Goal: Information Seeking & Learning: Learn about a topic

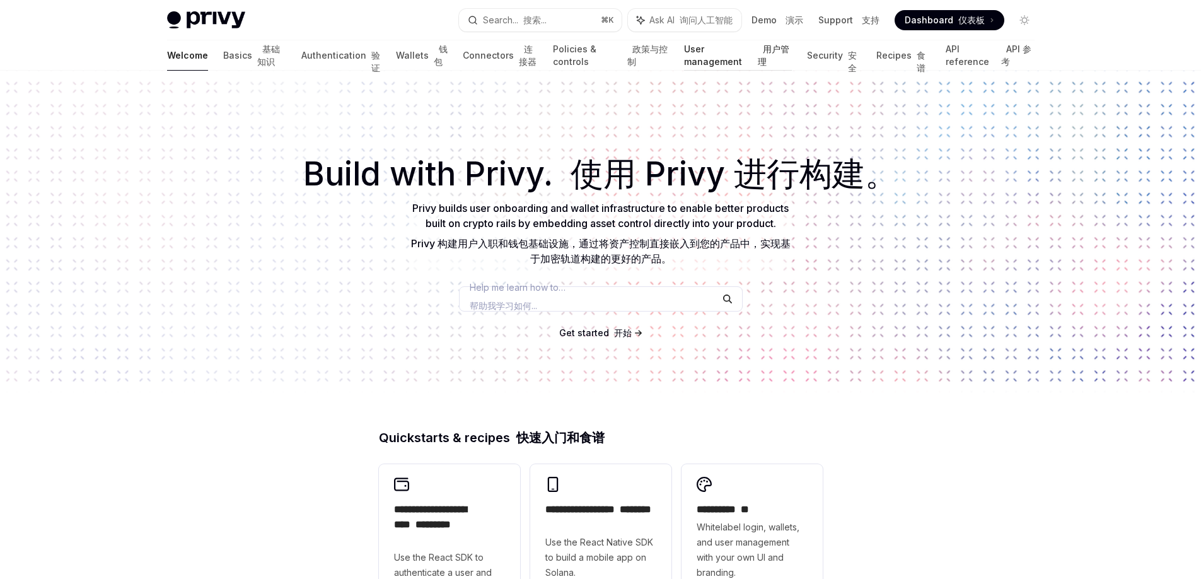
click at [731, 49] on link "User management 用户管理" at bounding box center [738, 55] width 108 height 30
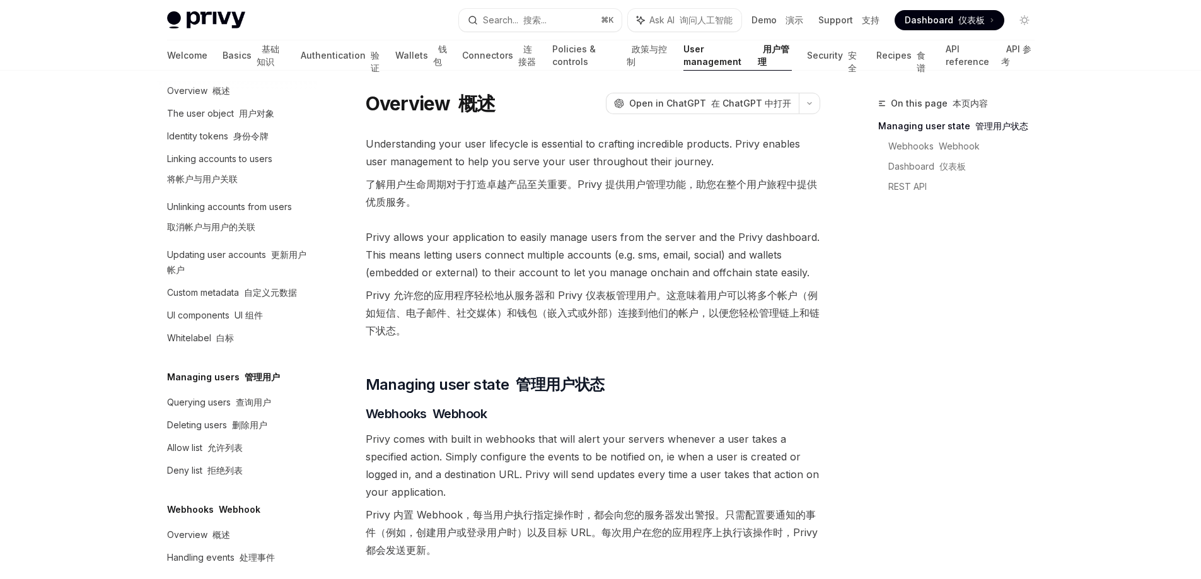
scroll to position [9, 0]
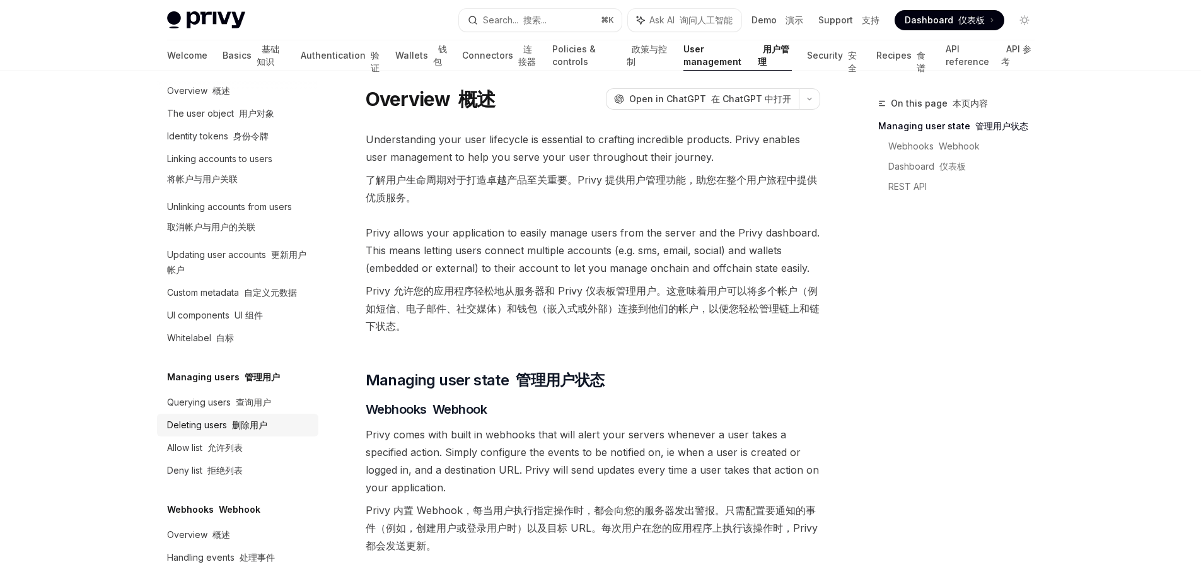
click at [238, 419] on font "删除用户" at bounding box center [249, 424] width 35 height 11
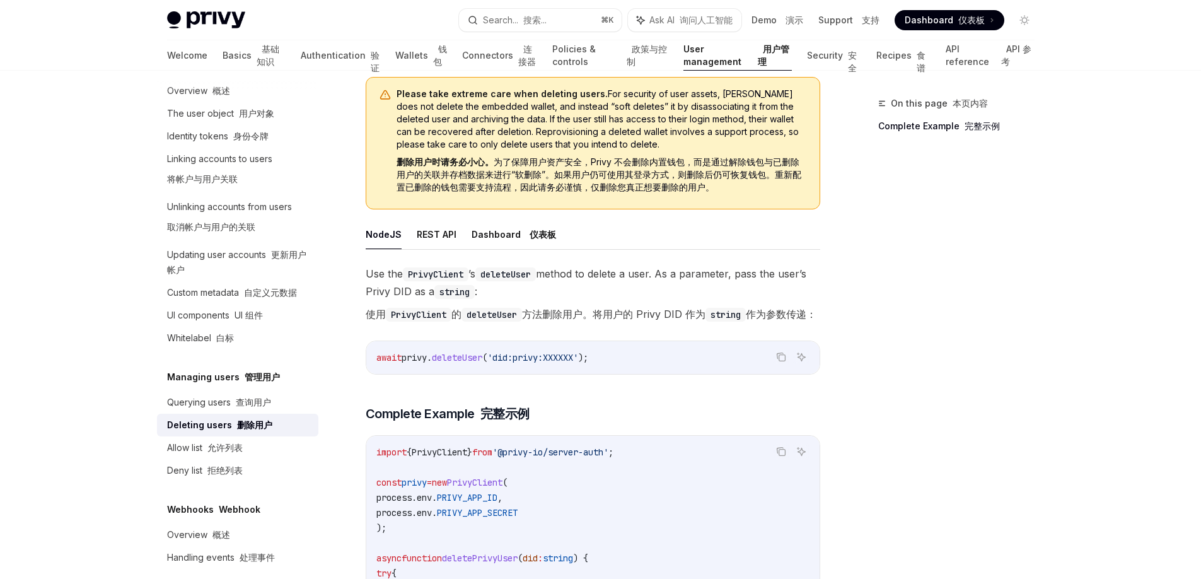
scroll to position [163, 0]
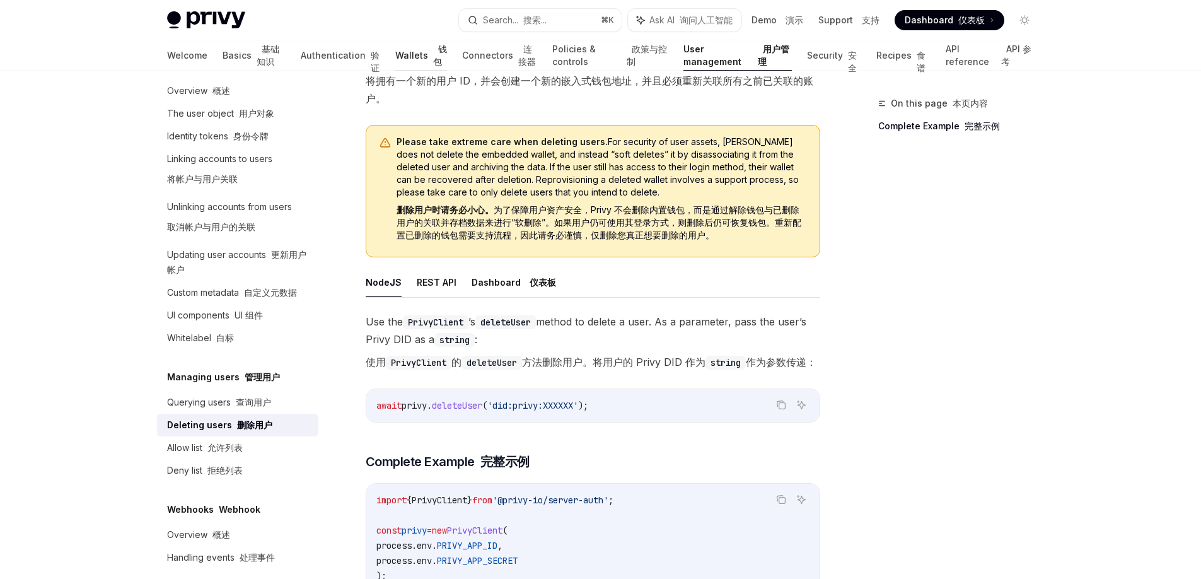
click at [395, 64] on link "Wallets 钱包" at bounding box center [421, 55] width 52 height 30
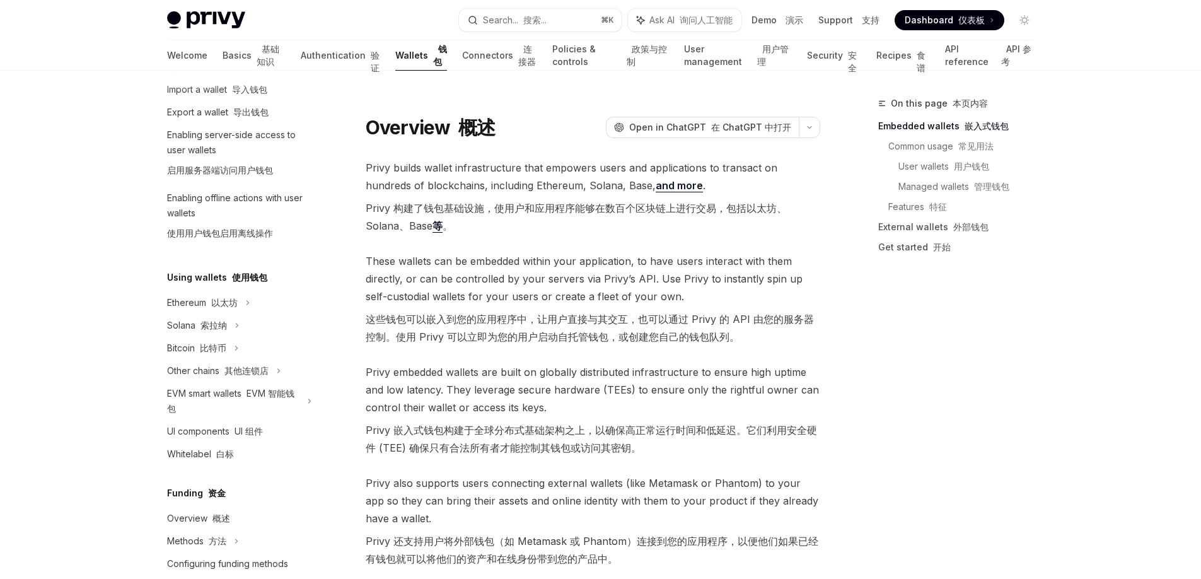
scroll to position [177, 0]
click at [252, 30] on div "Ethereum 以太坊" at bounding box center [237, 19] width 161 height 23
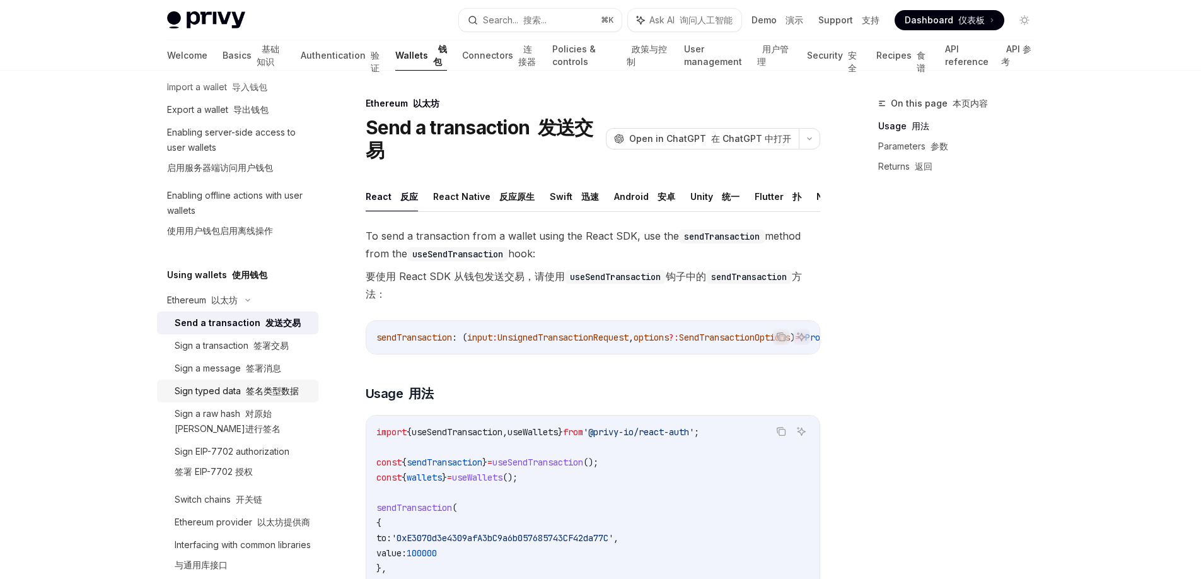
click at [284, 392] on font "签名类型数据" at bounding box center [272, 390] width 53 height 11
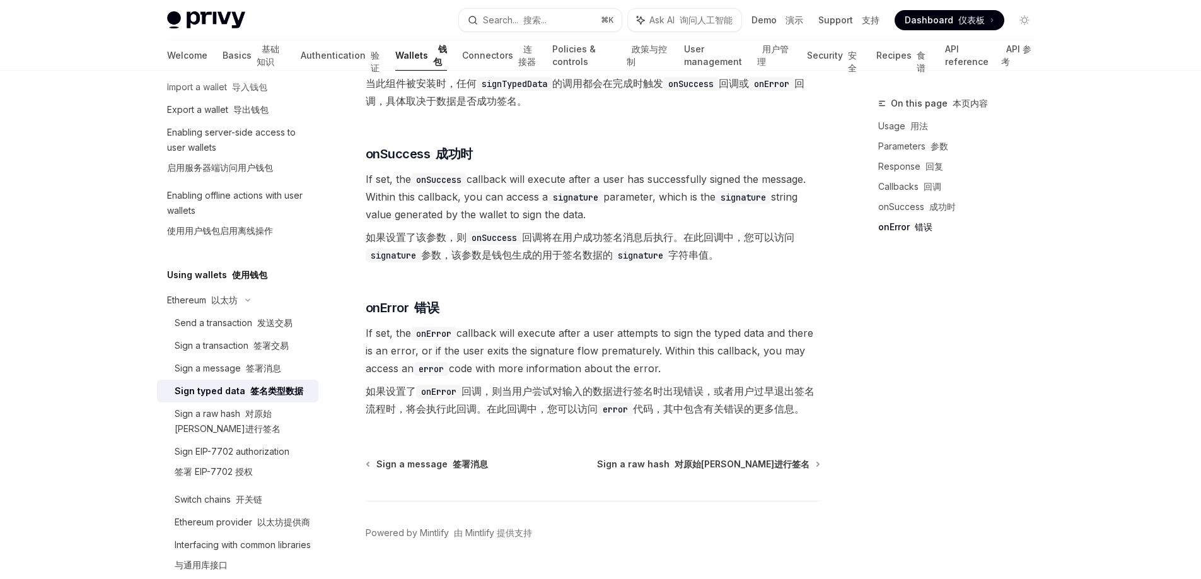
scroll to position [1782, 0]
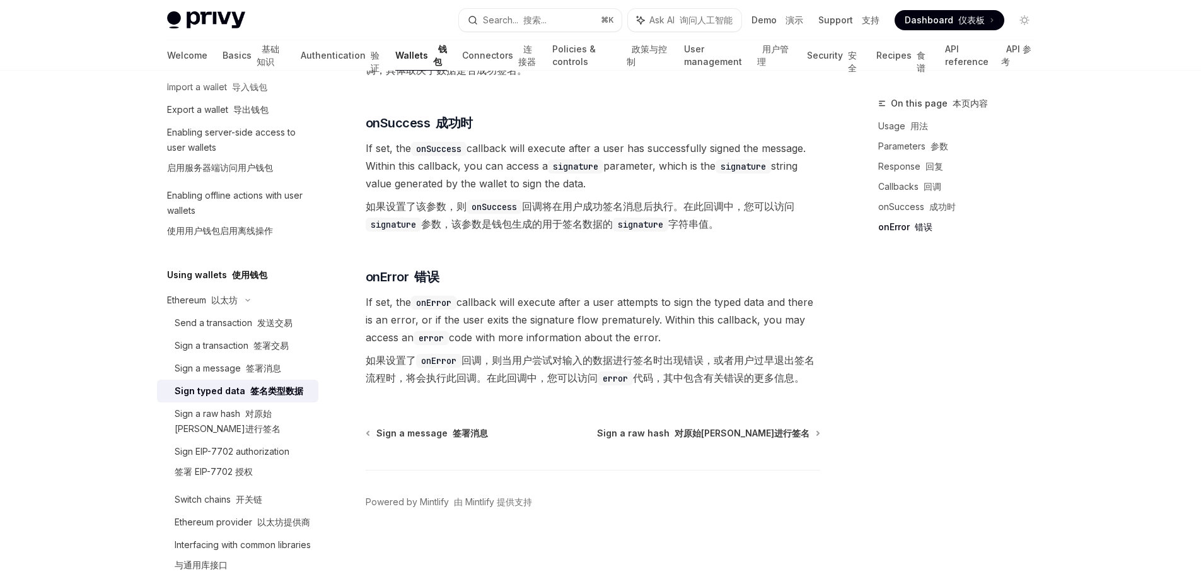
click at [291, 392] on font "签名类型数据" at bounding box center [276, 390] width 53 height 11
click at [282, 364] on div "Sign a message 签署消息" at bounding box center [243, 368] width 136 height 15
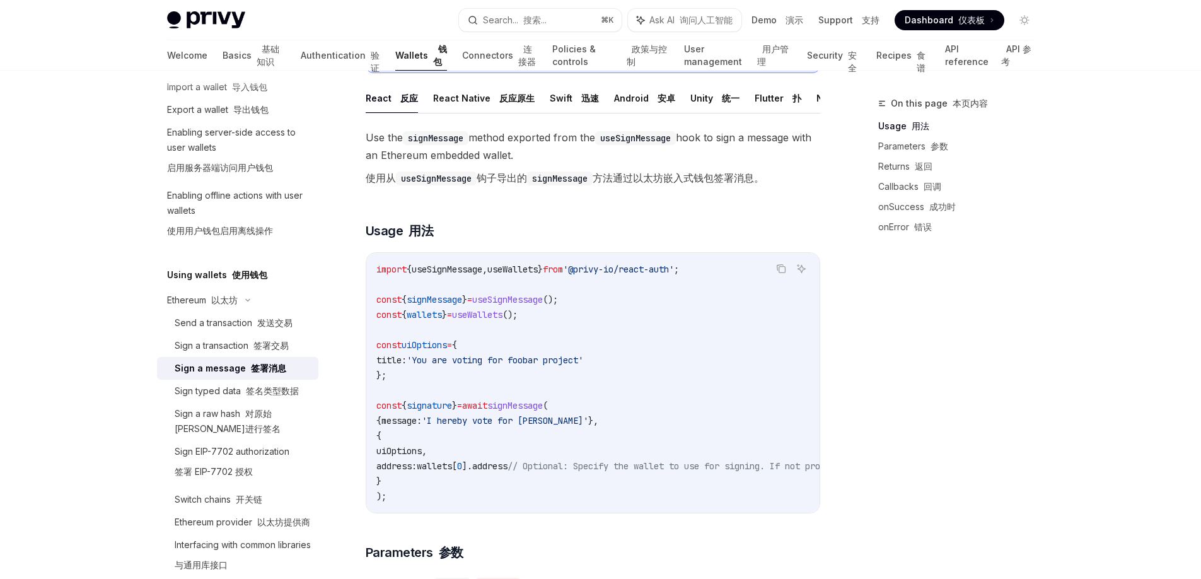
scroll to position [330, 0]
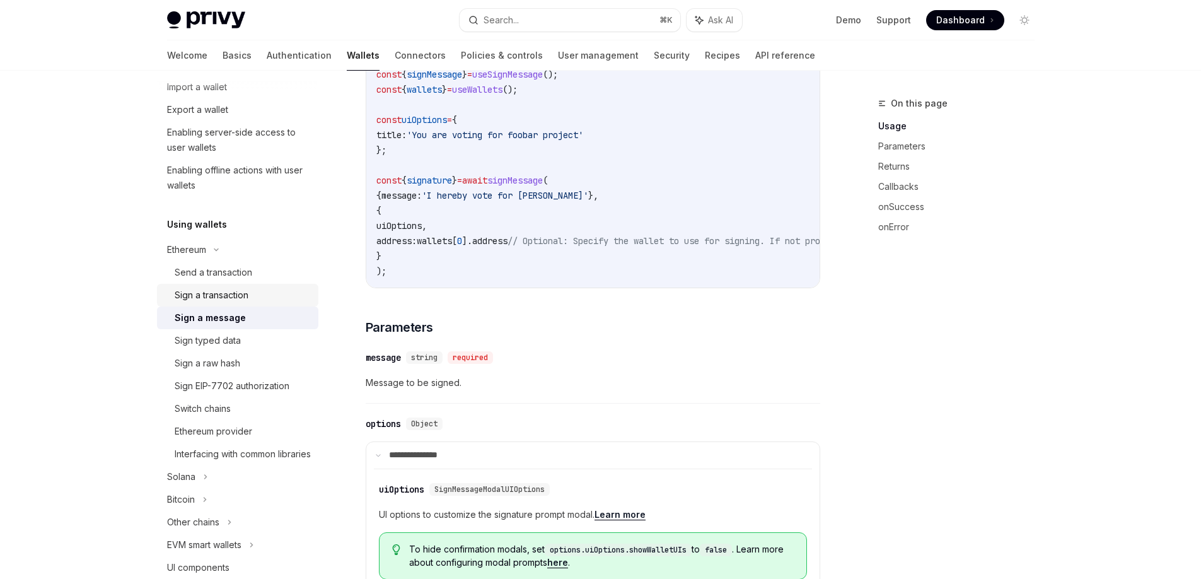
click at [240, 296] on div "Sign a transaction" at bounding box center [212, 295] width 74 height 15
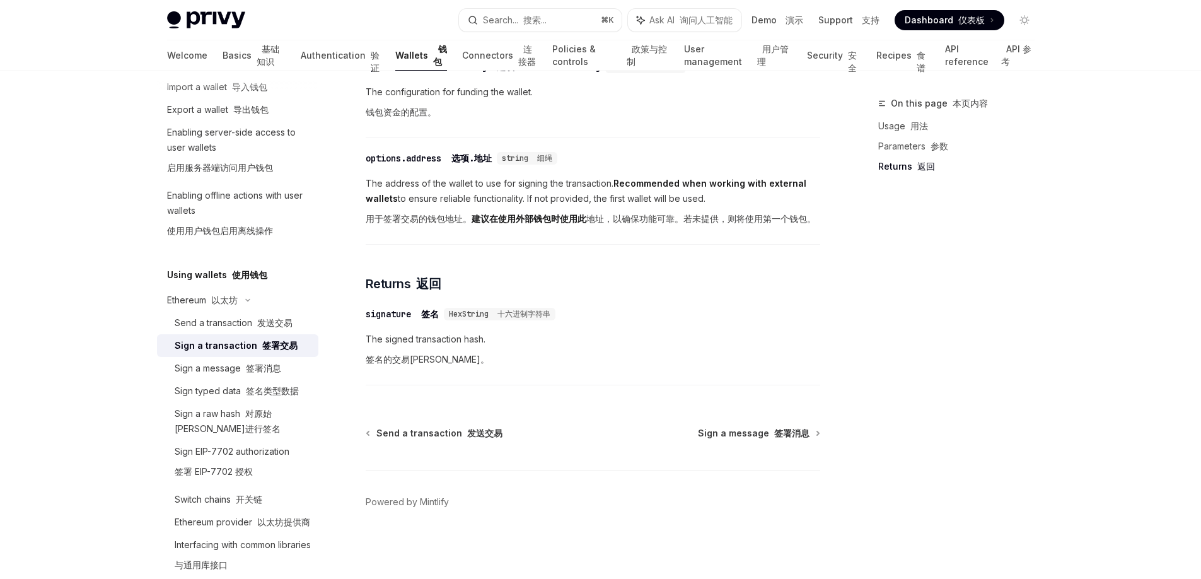
scroll to position [969, 0]
click at [255, 319] on font at bounding box center [254, 322] width 5 height 11
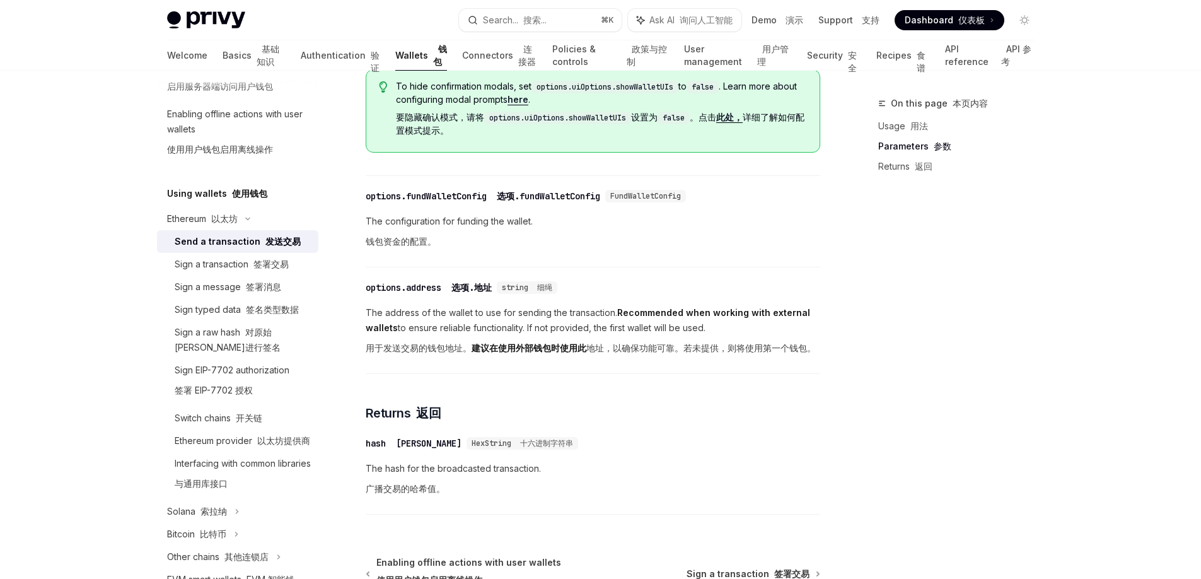
scroll to position [259, 0]
click at [228, 440] on div "Ethereum provider 以太坊提供商" at bounding box center [243, 439] width 136 height 15
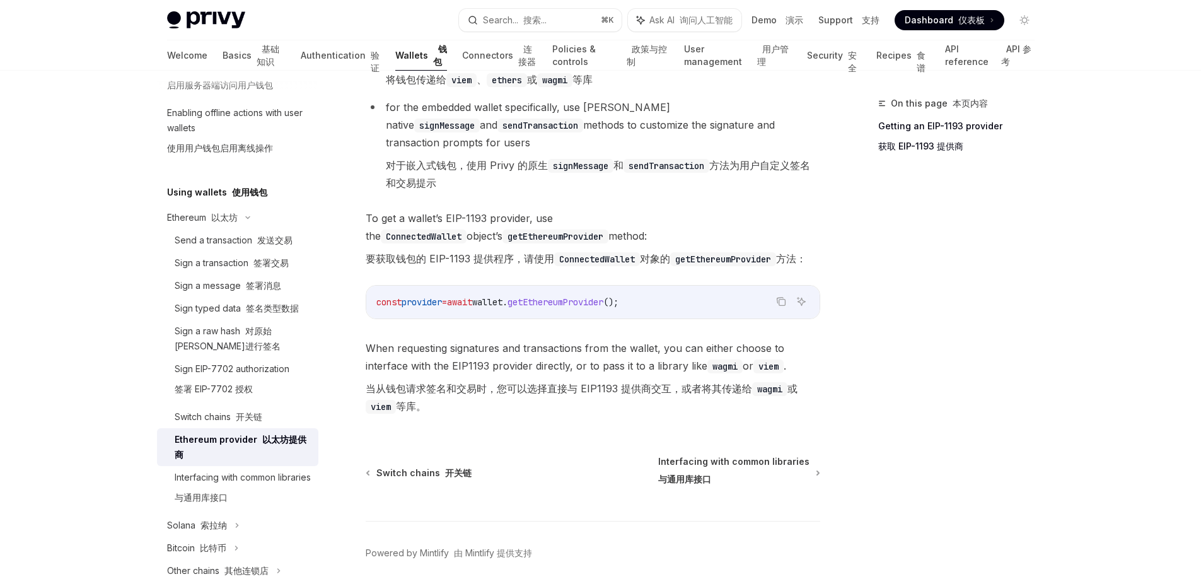
scroll to position [541, 0]
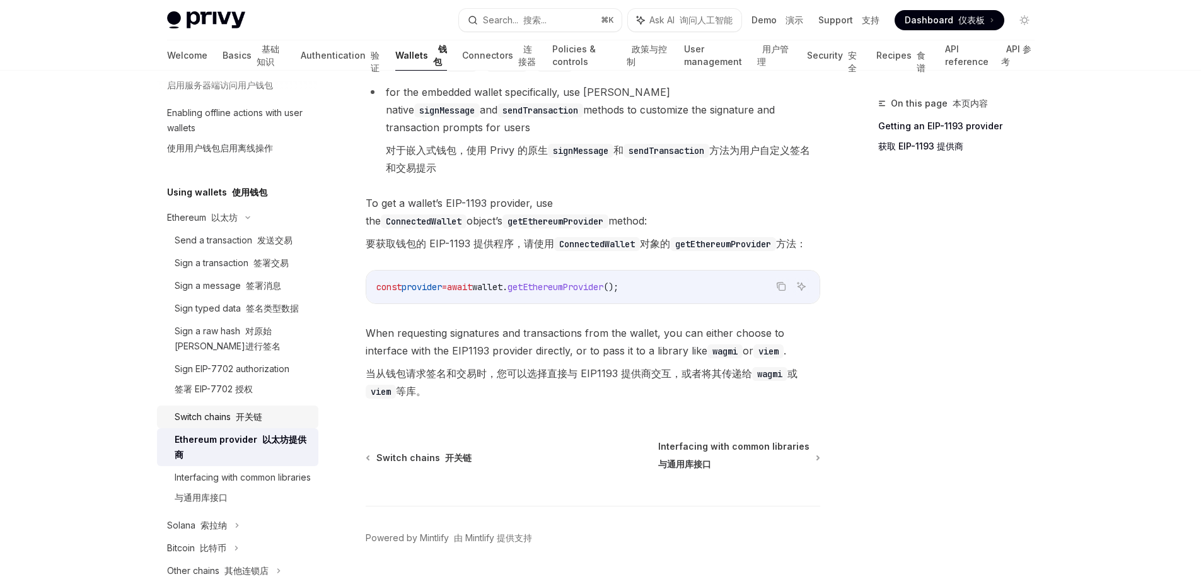
click at [274, 415] on div "Switch chains 开关链" at bounding box center [243, 416] width 136 height 15
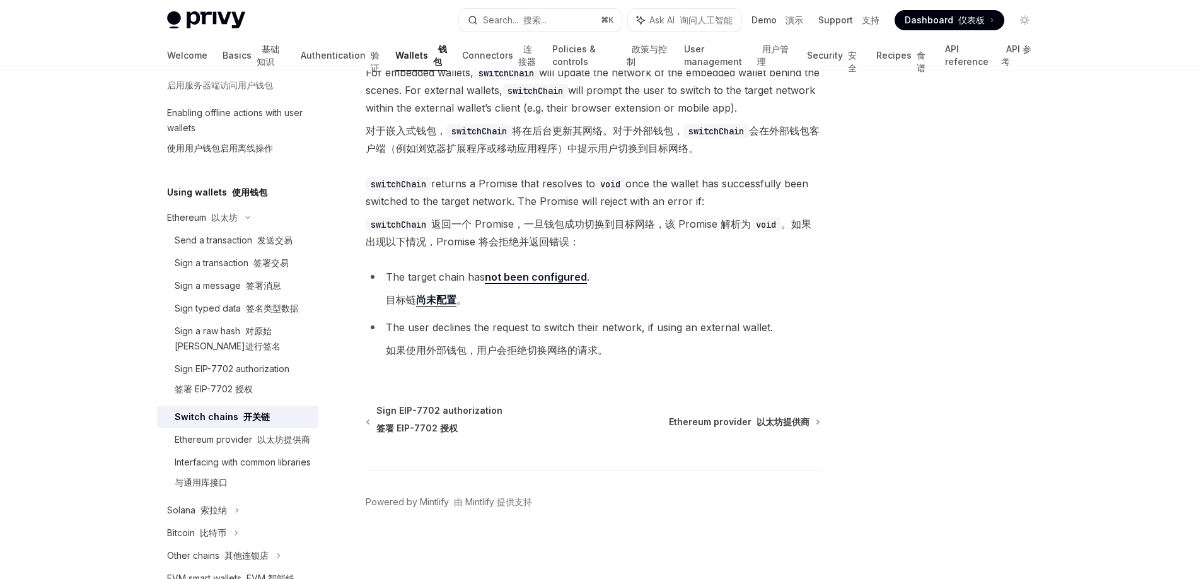
scroll to position [443, 0]
click at [243, 378] on div "Sign EIP-7702 authorization 签署 EIP-7702 授权" at bounding box center [232, 381] width 115 height 40
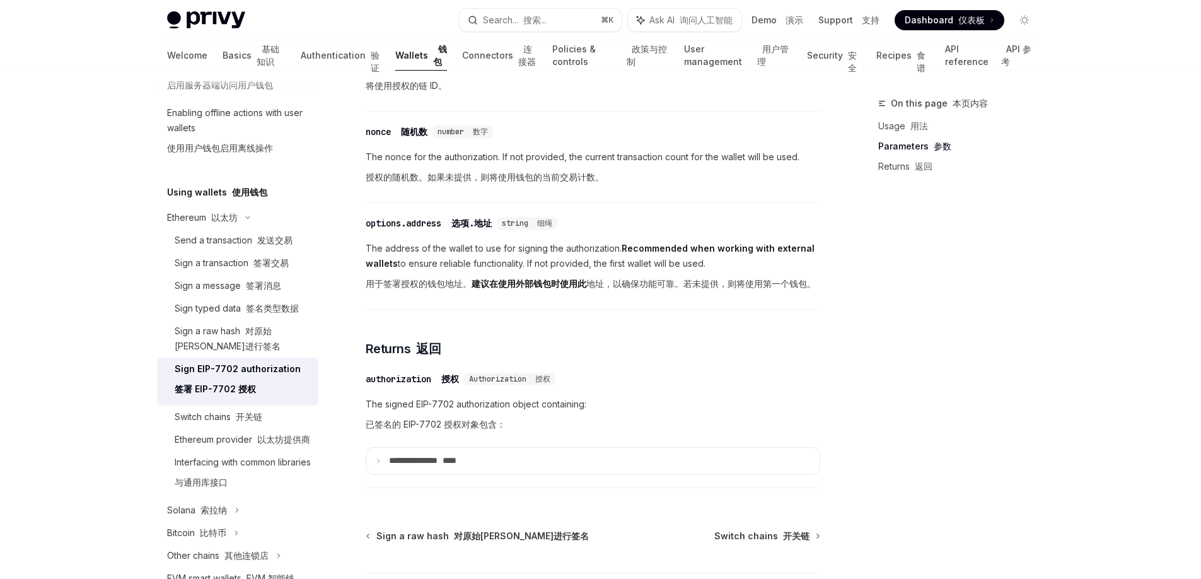
scroll to position [1515, 0]
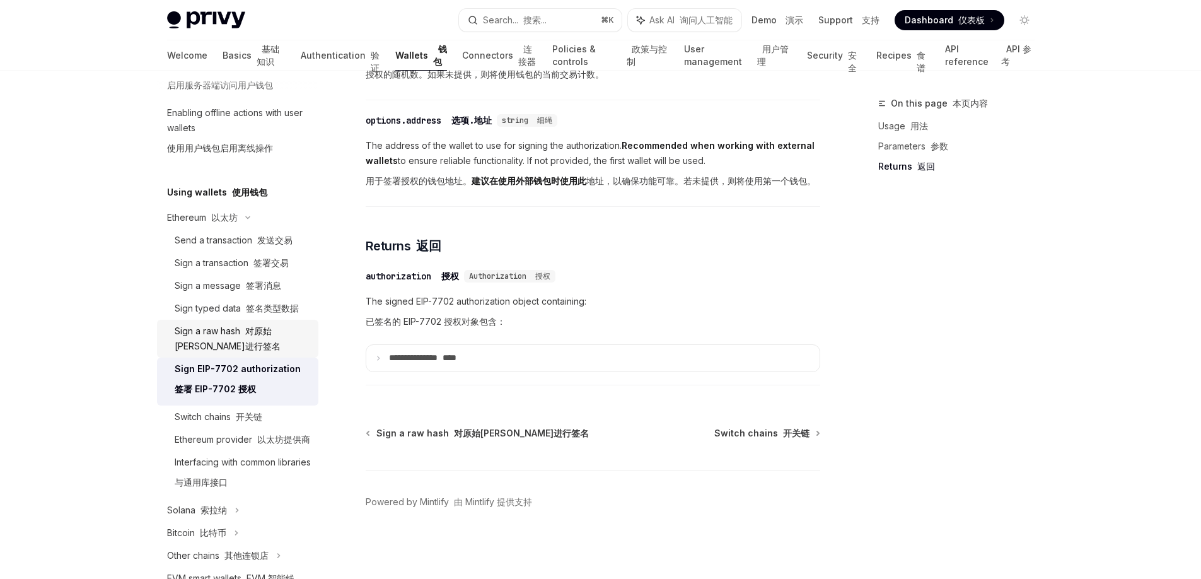
click at [209, 326] on div "Sign a raw hash 对原始[PERSON_NAME]进行签名" at bounding box center [243, 339] width 136 height 30
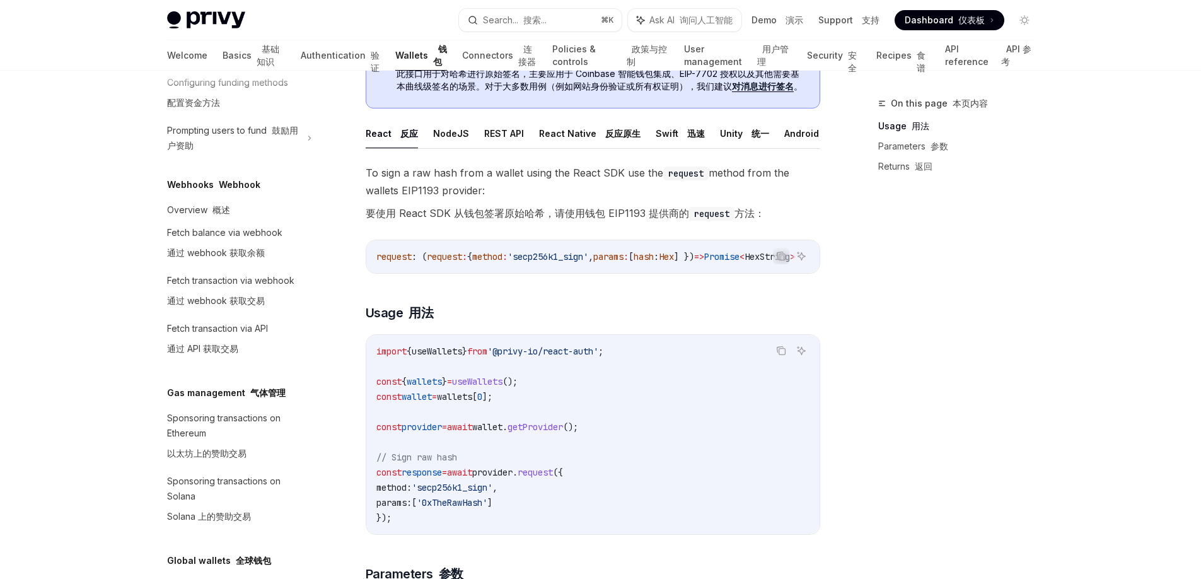
scroll to position [1070, 0]
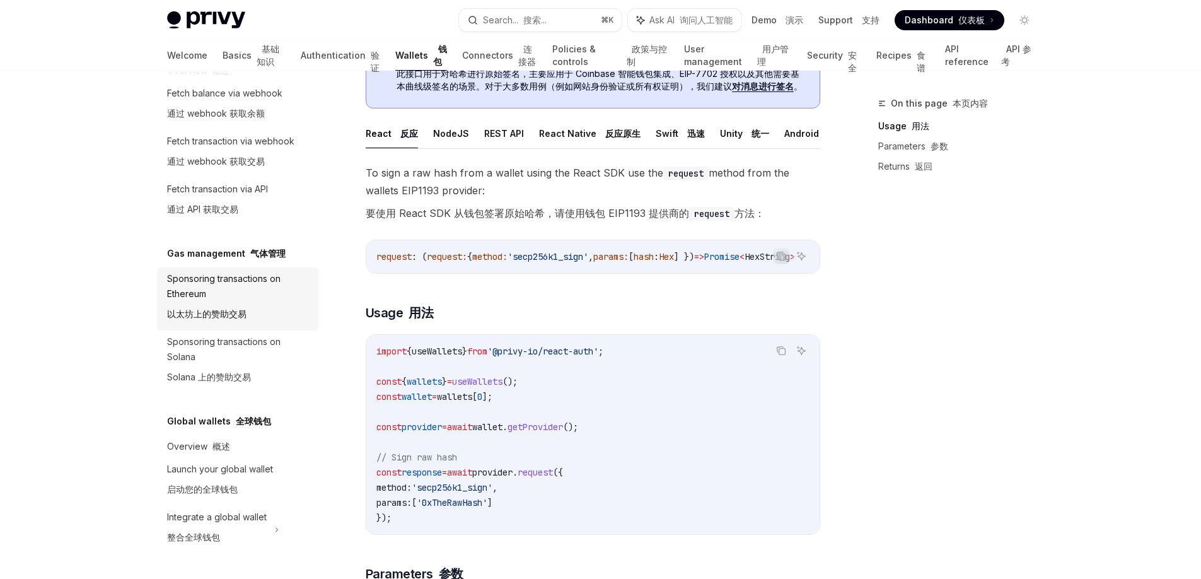
click at [211, 322] on font "以太坊上的赞助交易" at bounding box center [206, 313] width 79 height 15
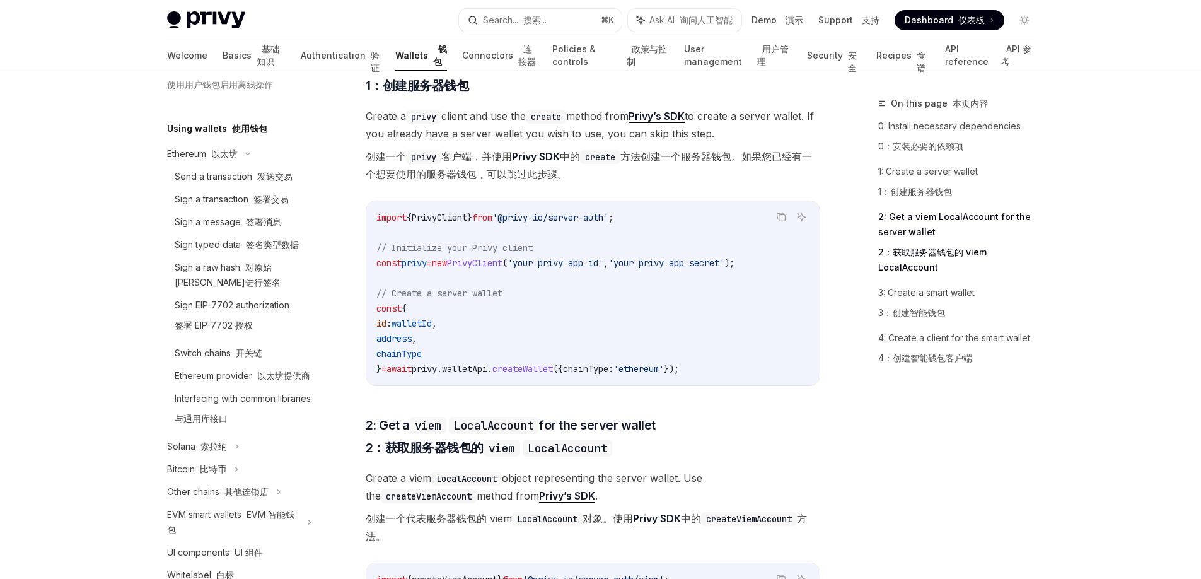
scroll to position [314, 0]
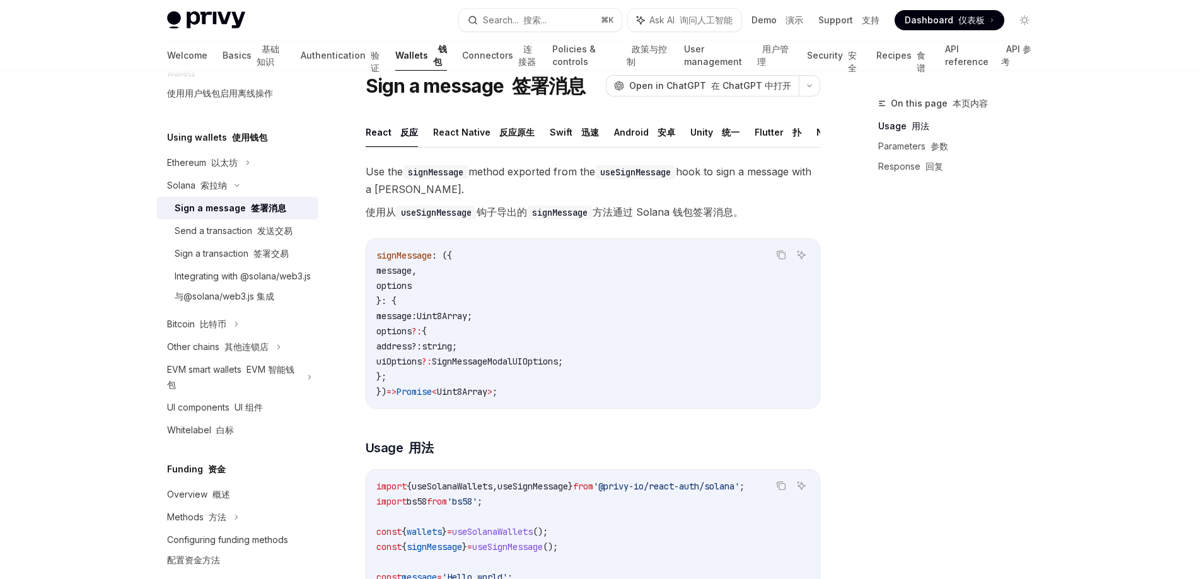
scroll to position [48, 0]
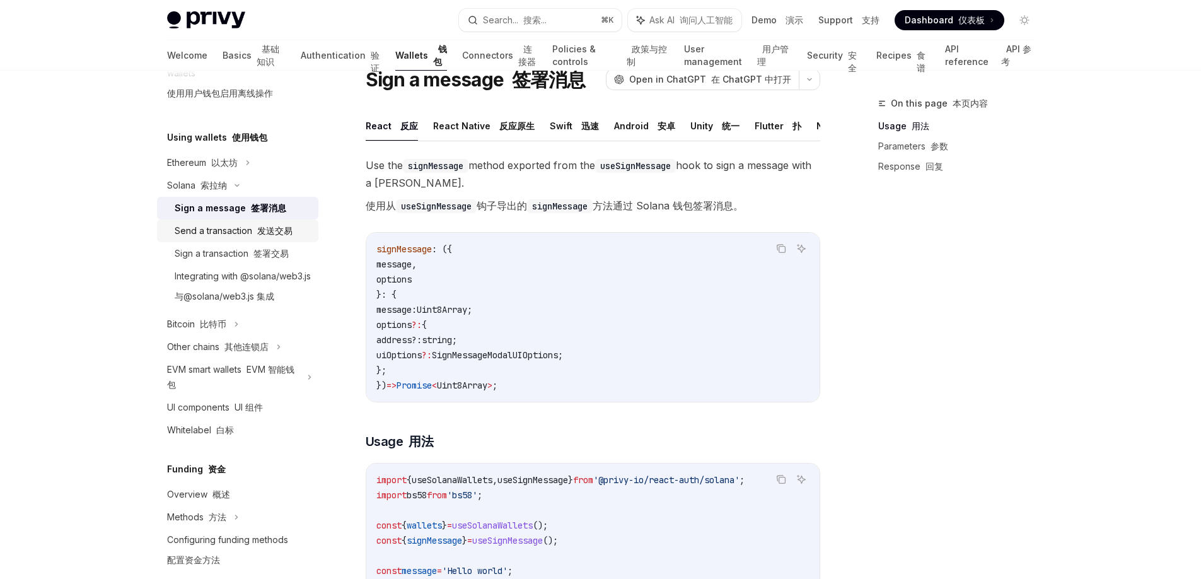
click at [228, 233] on div "Send a transaction 发送交易" at bounding box center [234, 230] width 118 height 15
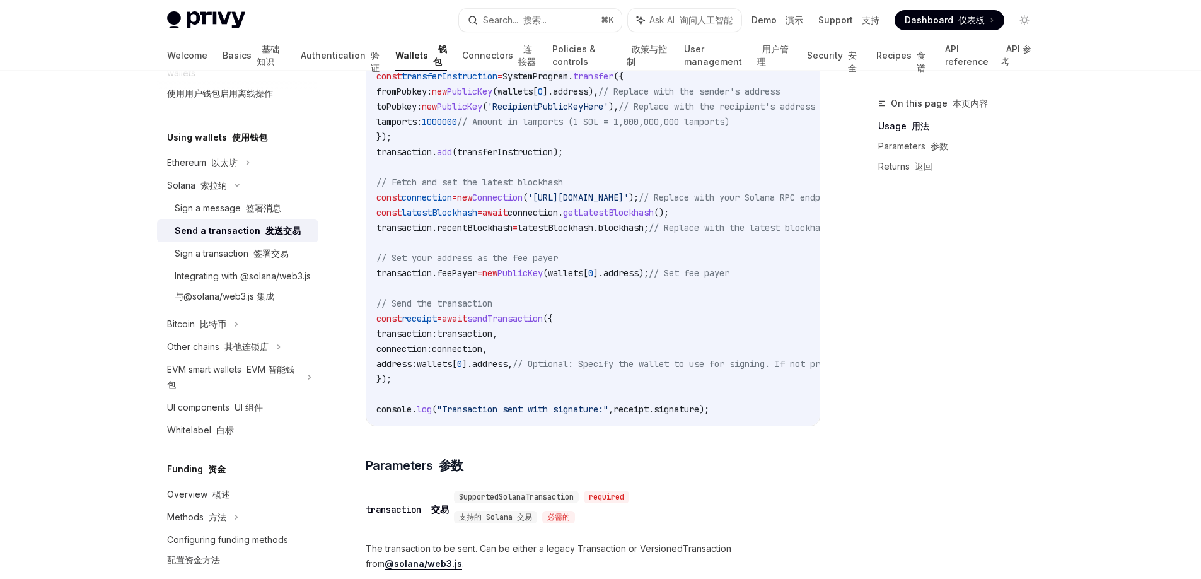
scroll to position [850, 0]
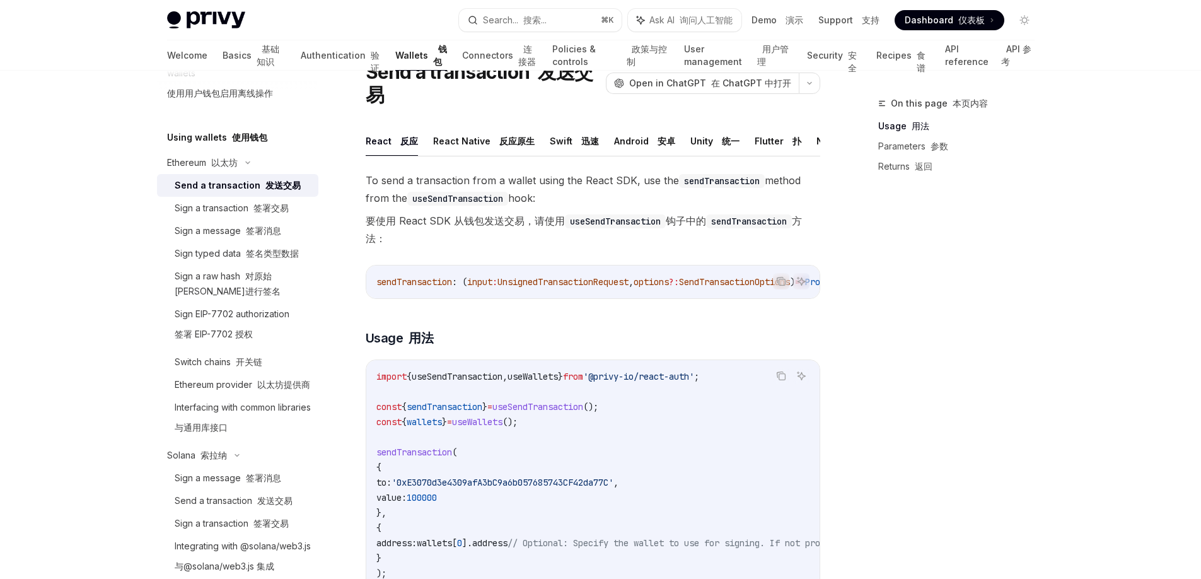
scroll to position [86, 0]
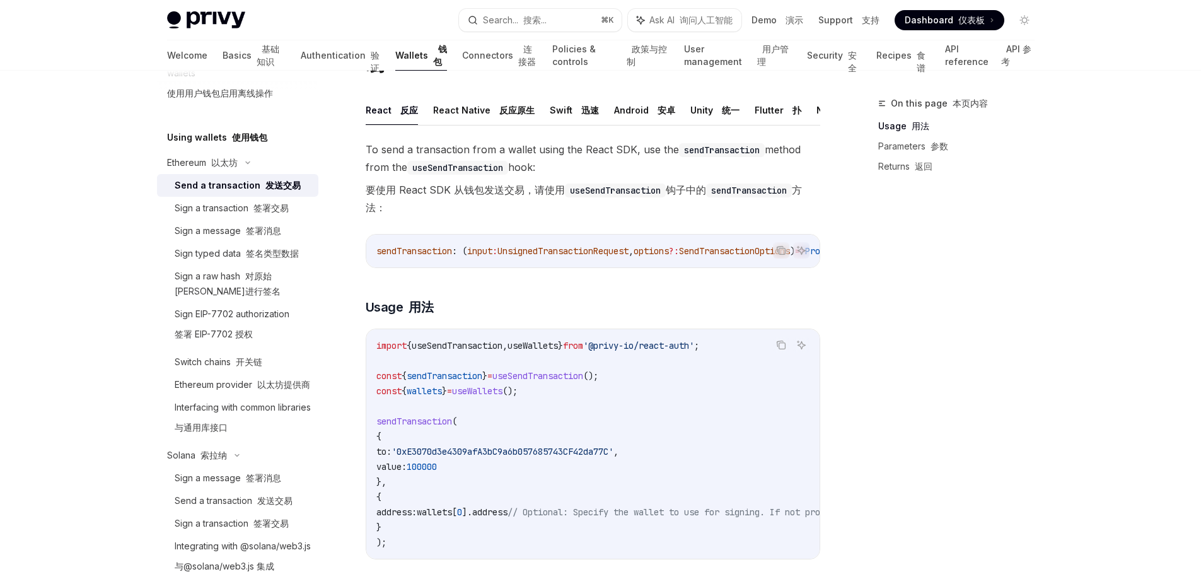
drag, startPoint x: 443, startPoint y: 274, endPoint x: 511, endPoint y: 278, distance: 68.8
click at [511, 267] on div "sendTransaction : ( input : UnsignedTransactionRequest , options ?: SendTransac…" at bounding box center [592, 251] width 453 height 33
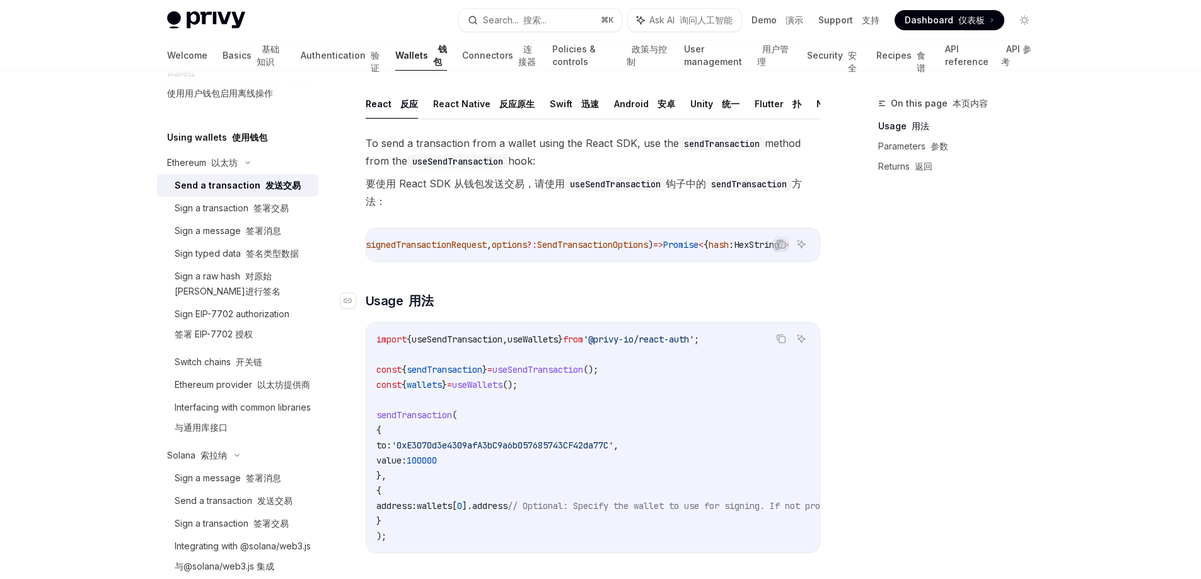
scroll to position [95, 0]
click at [228, 210] on div "Sign a transaction 签署交易" at bounding box center [232, 208] width 114 height 15
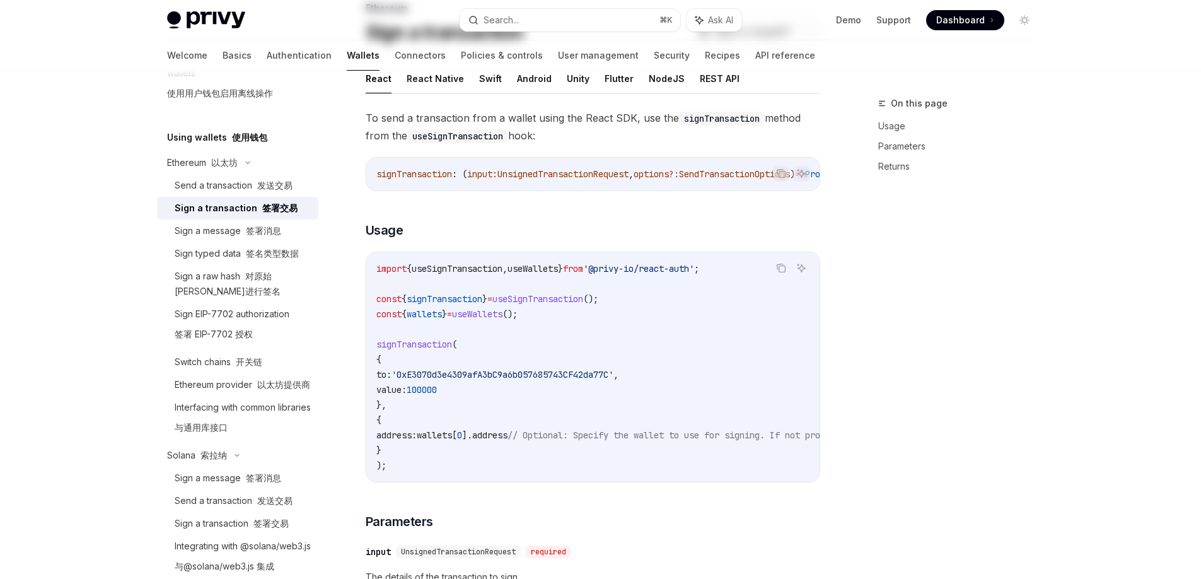
type textarea "*"
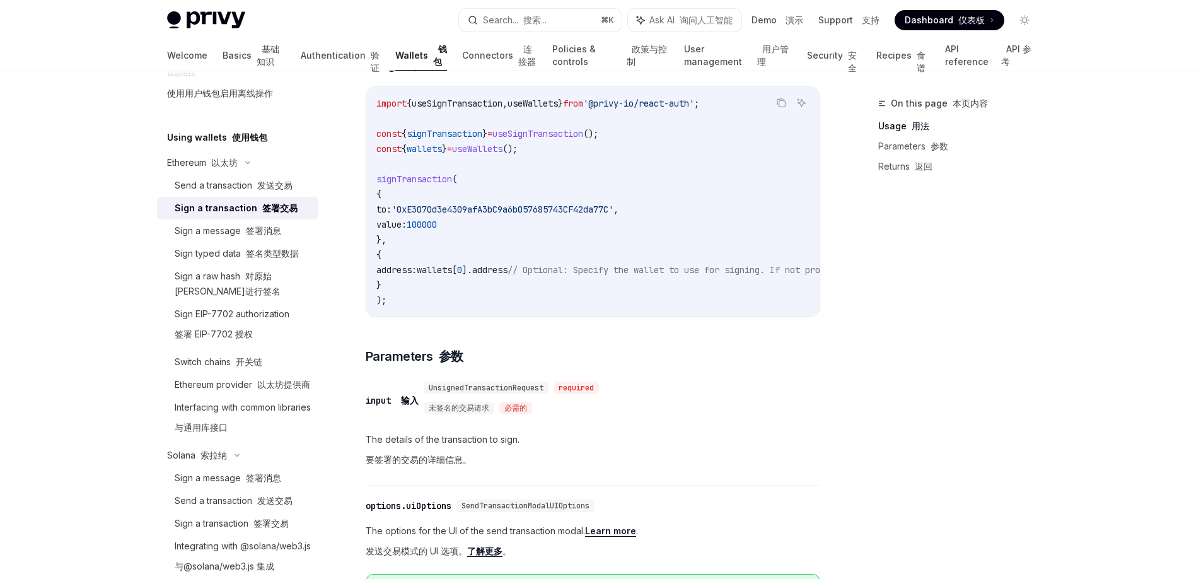
scroll to position [297, 0]
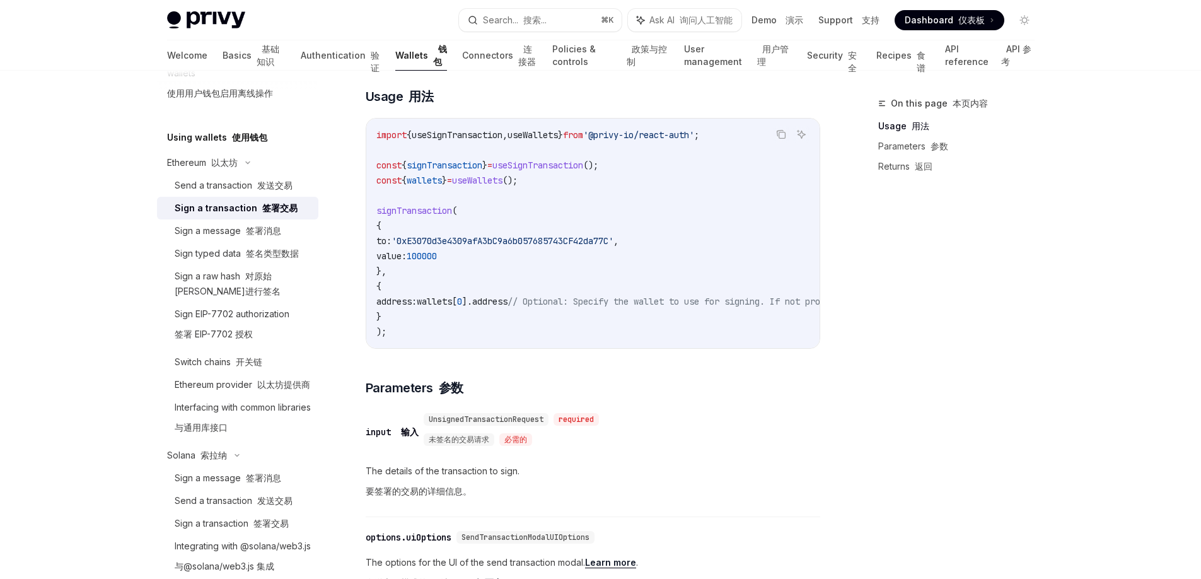
click at [381, 430] on div "input 输入" at bounding box center [392, 432] width 53 height 13
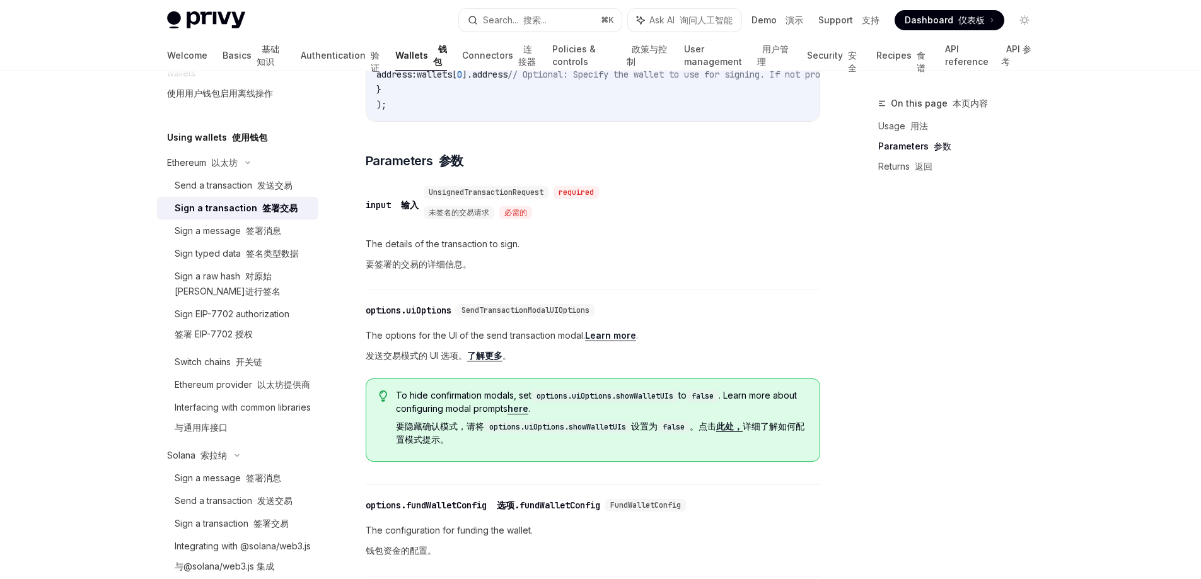
scroll to position [449, 0]
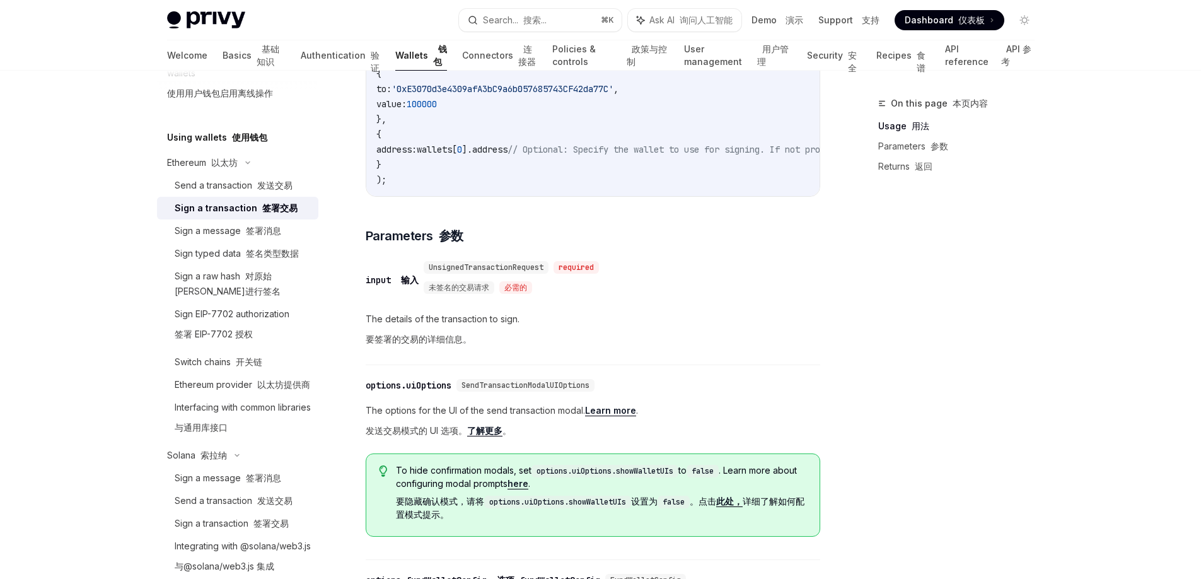
click at [501, 426] on link "了解更多" at bounding box center [484, 430] width 35 height 11
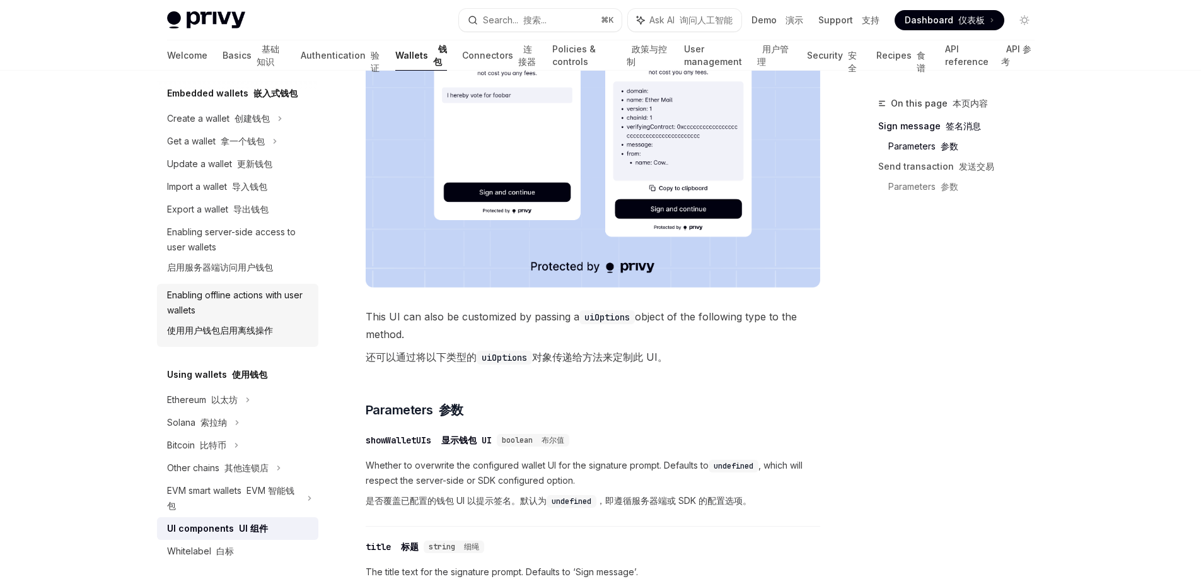
scroll to position [206, 0]
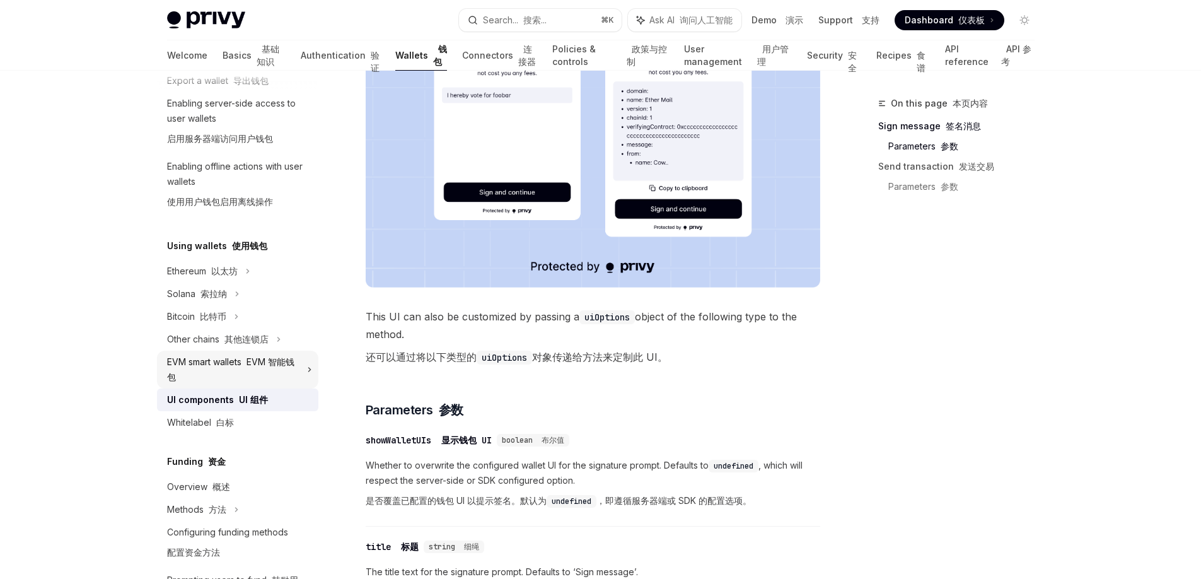
click at [284, 372] on div "EVM smart wallets EVM 智能钱包" at bounding box center [233, 369] width 132 height 30
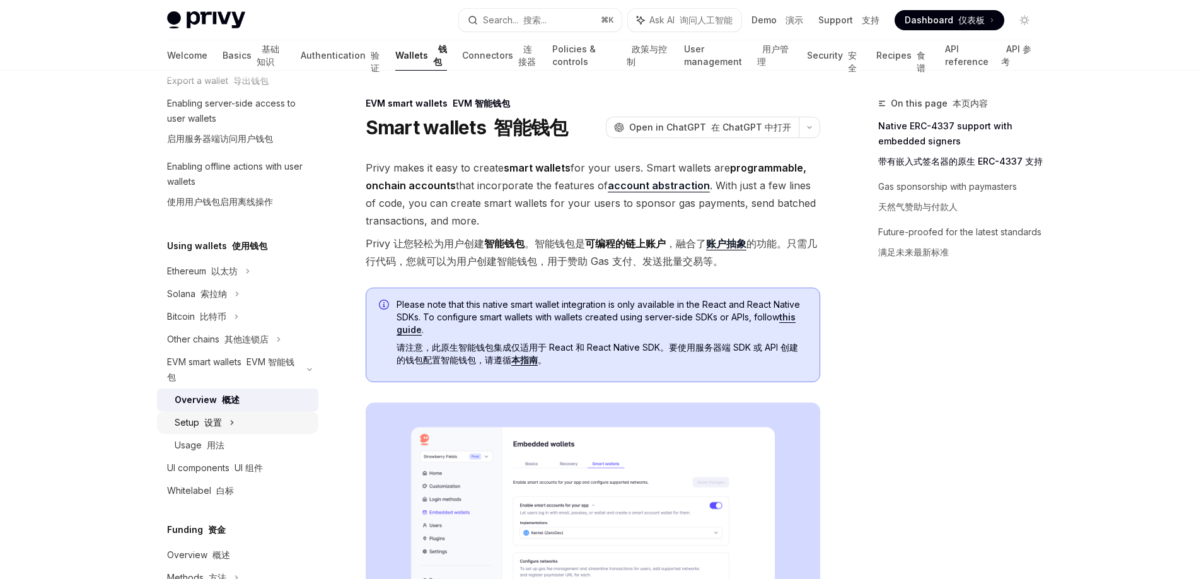
click at [237, 418] on div "Setup 设置" at bounding box center [237, 422] width 161 height 23
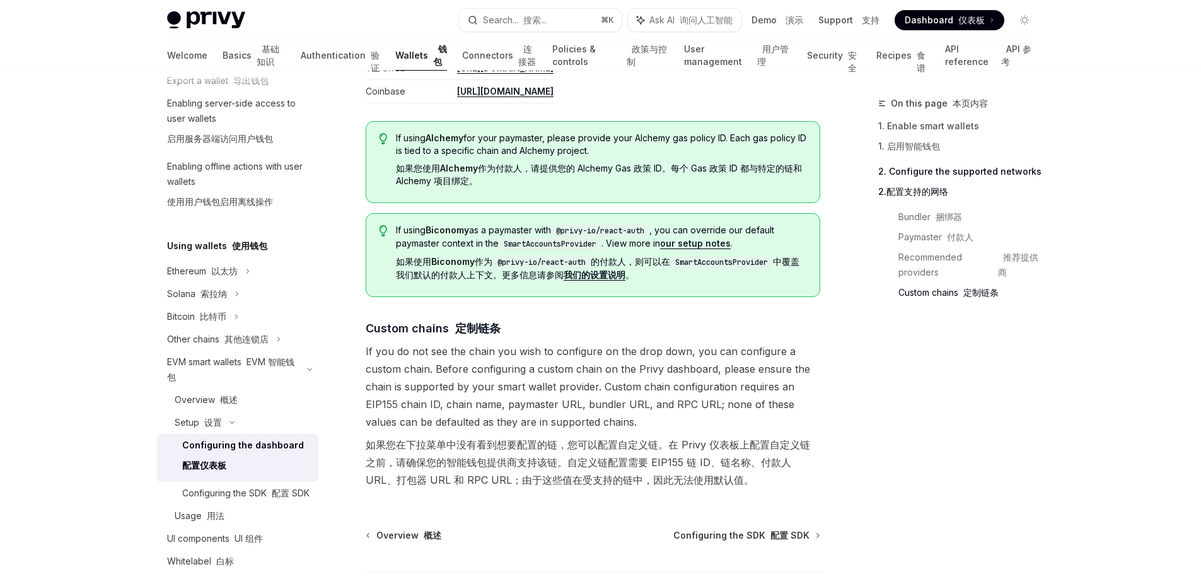
scroll to position [2269, 0]
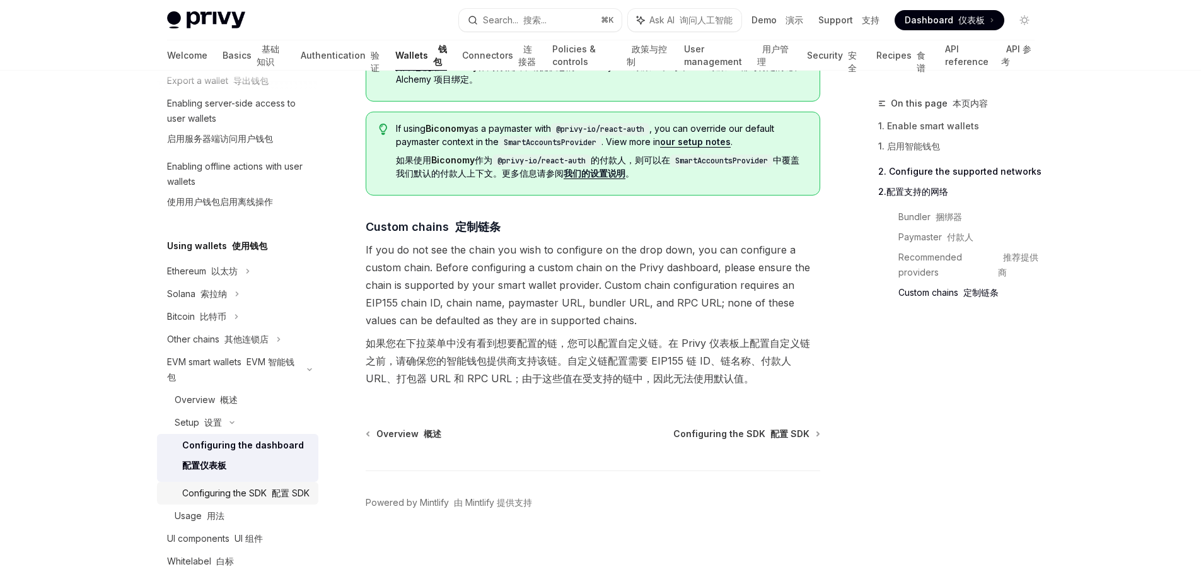
click at [272, 496] on font "配置 SDK" at bounding box center [291, 492] width 38 height 11
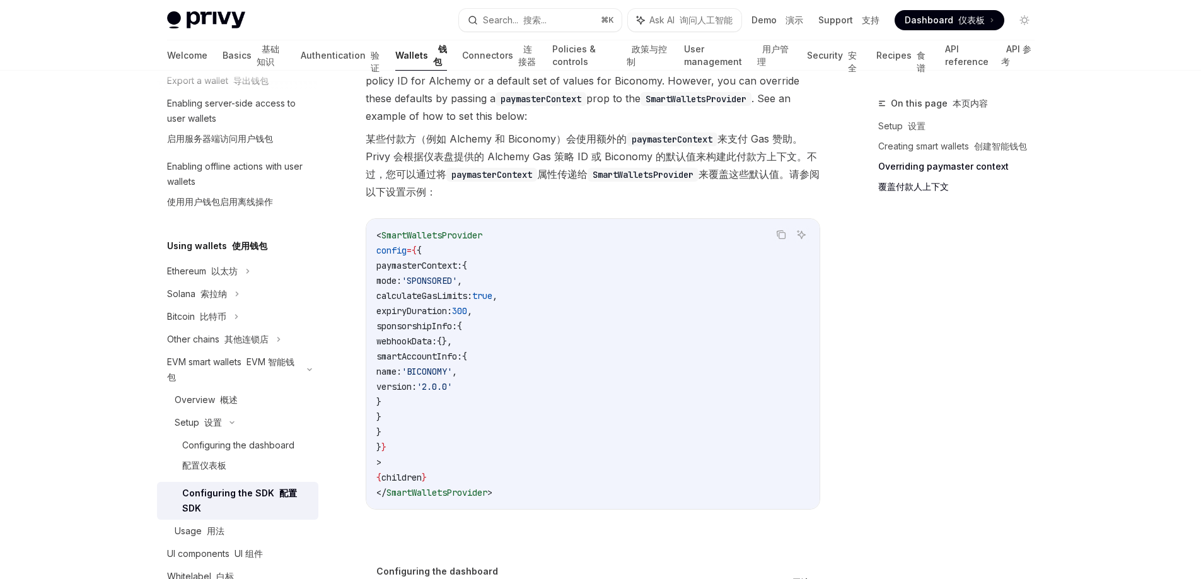
scroll to position [1547, 0]
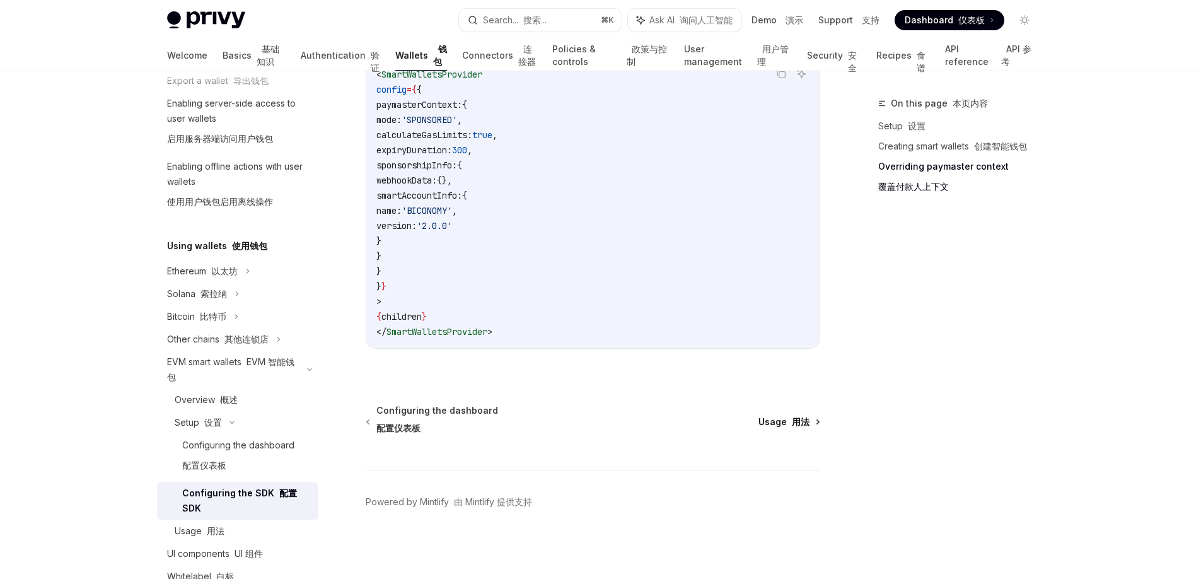
click at [775, 421] on span "Usage 用法" at bounding box center [784, 422] width 51 height 13
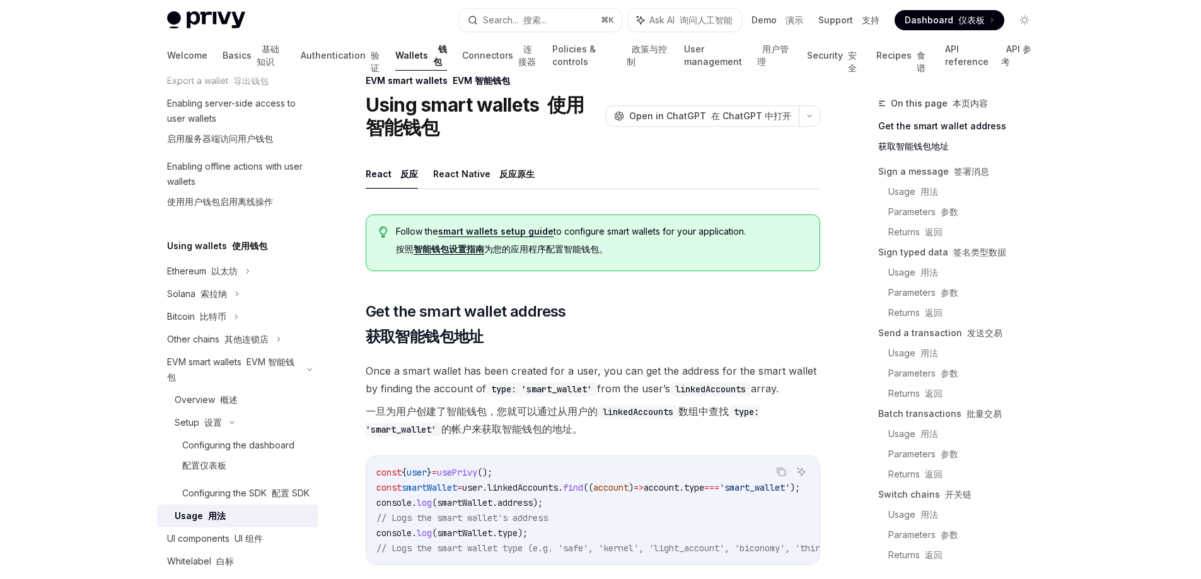
scroll to position [190, 0]
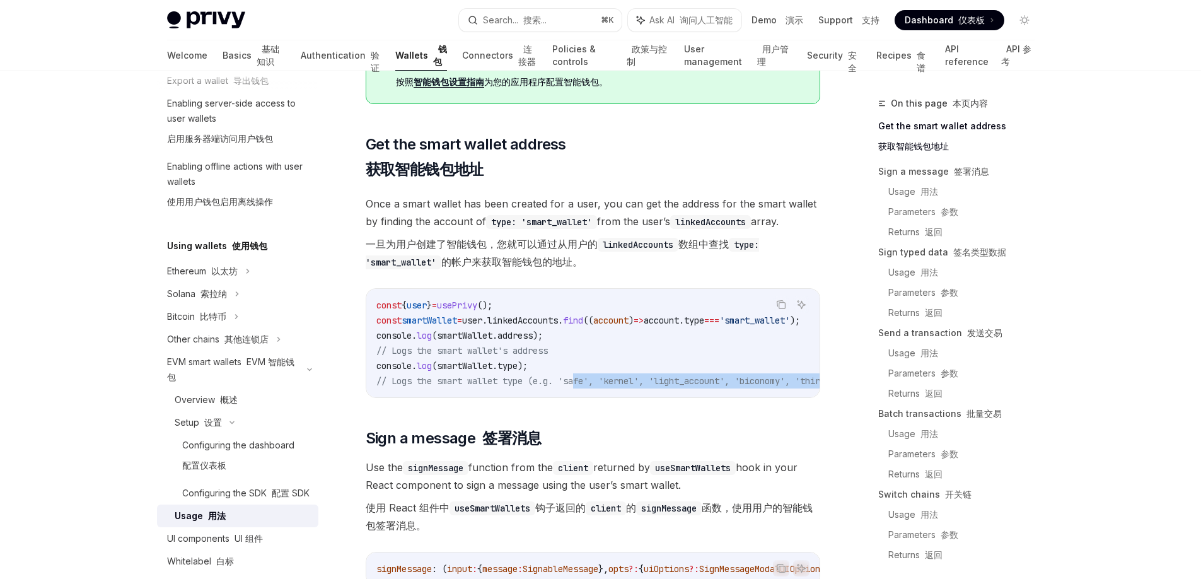
drag, startPoint x: 534, startPoint y: 394, endPoint x: 581, endPoint y: 388, distance: 48.3
click at [581, 388] on div "const { user } = usePrivy (); const smartWallet = user . linkedAccounts . find …" at bounding box center [592, 343] width 453 height 108
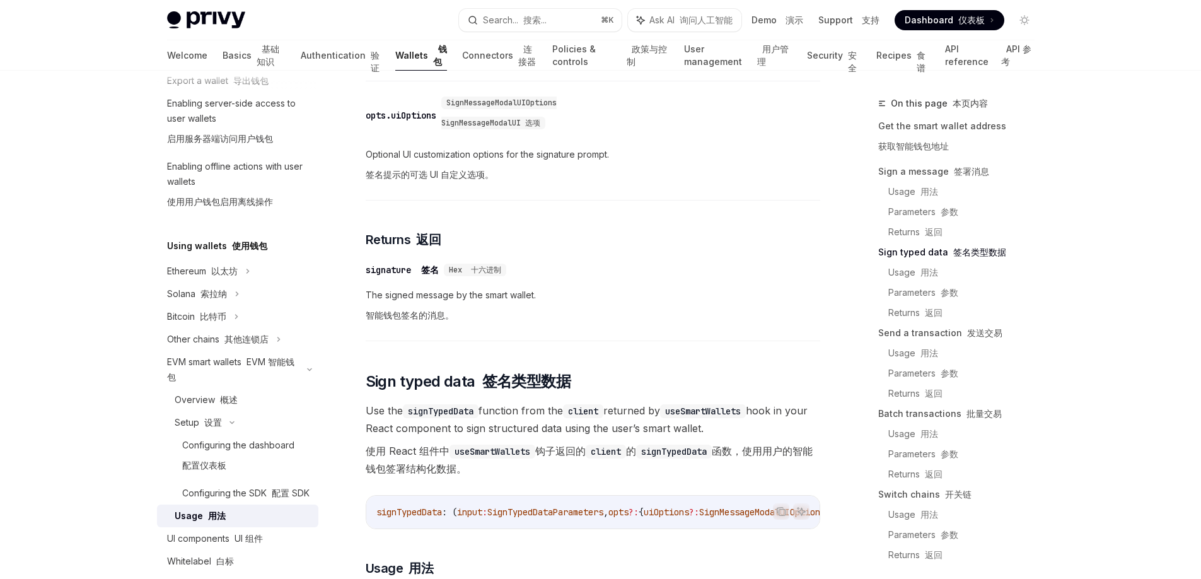
scroll to position [208, 0]
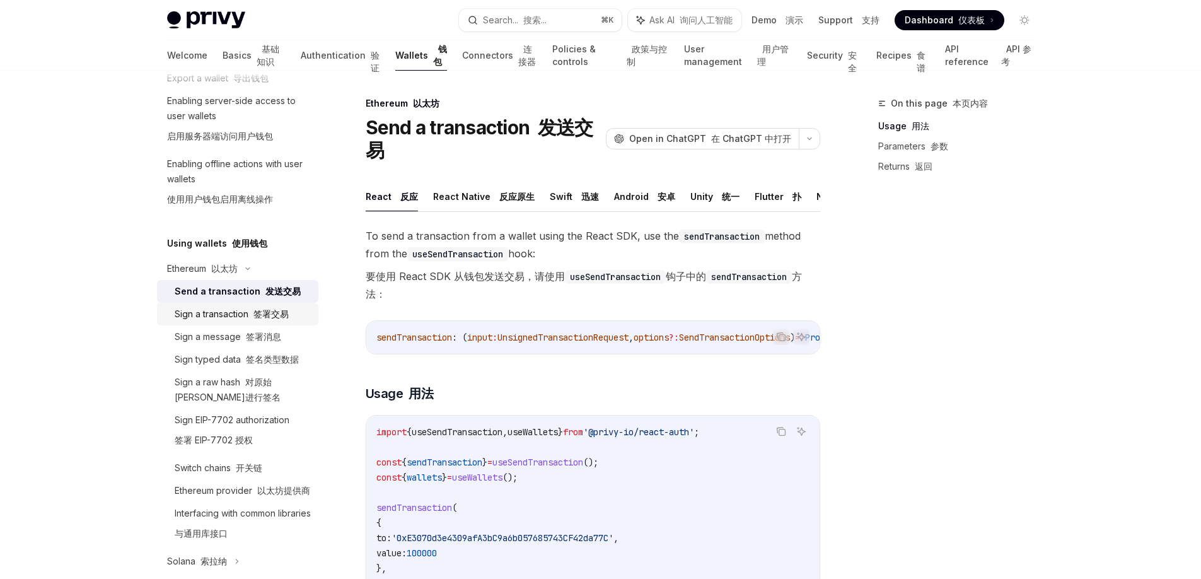
click at [235, 305] on link "Sign a transaction 签署交易" at bounding box center [237, 314] width 161 height 23
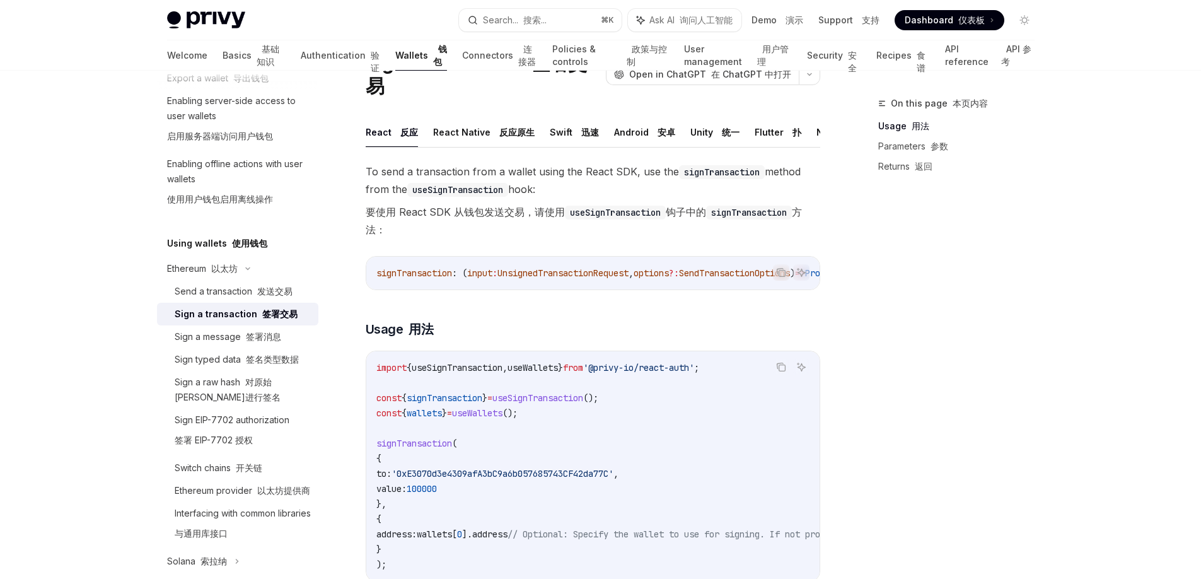
scroll to position [49, 0]
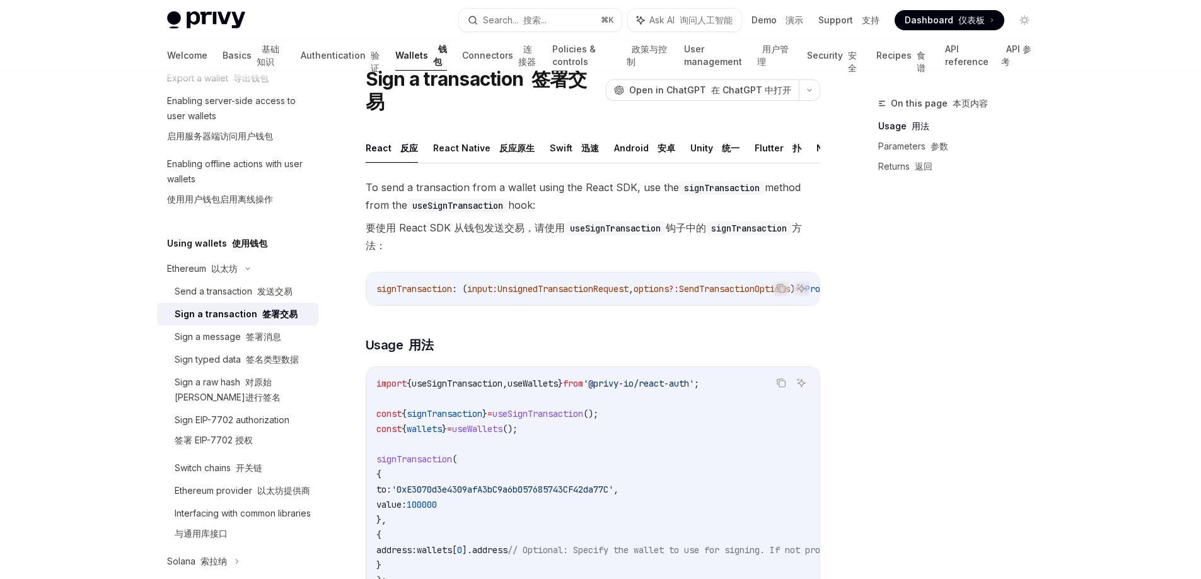
click at [409, 283] on span "signTransaction" at bounding box center [414, 288] width 76 height 11
click at [230, 294] on div "Send a transaction 发送交易" at bounding box center [234, 291] width 118 height 15
click at [403, 294] on span "sendTransaction" at bounding box center [414, 288] width 76 height 11
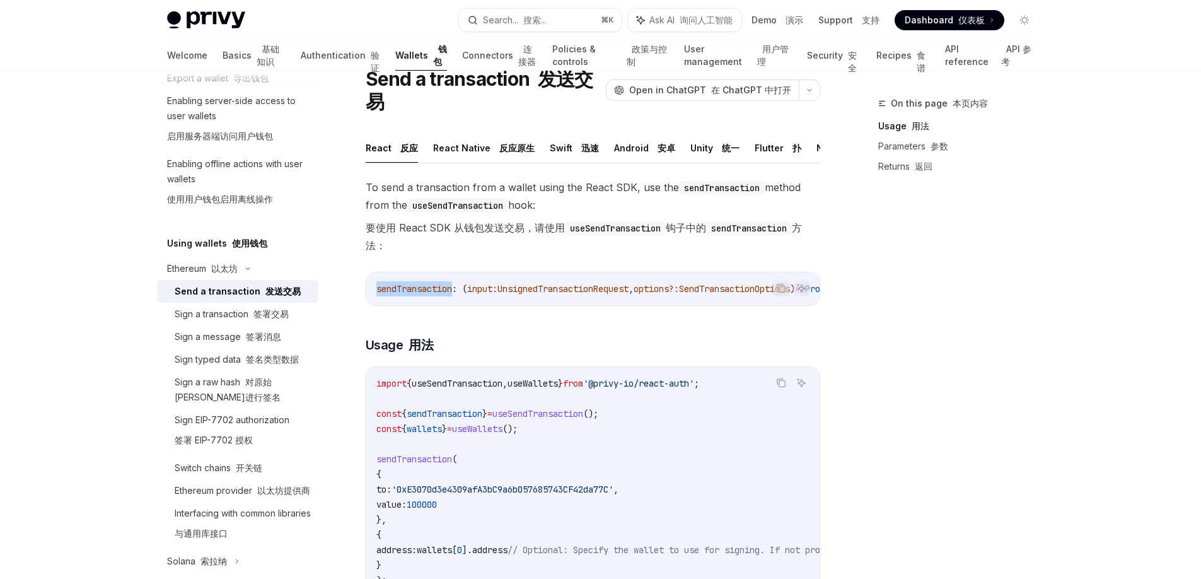
click at [403, 294] on span "sendTransaction" at bounding box center [414, 288] width 76 height 11
copy span "sendTransaction"
click at [253, 317] on font at bounding box center [250, 313] width 5 height 11
type textarea "*"
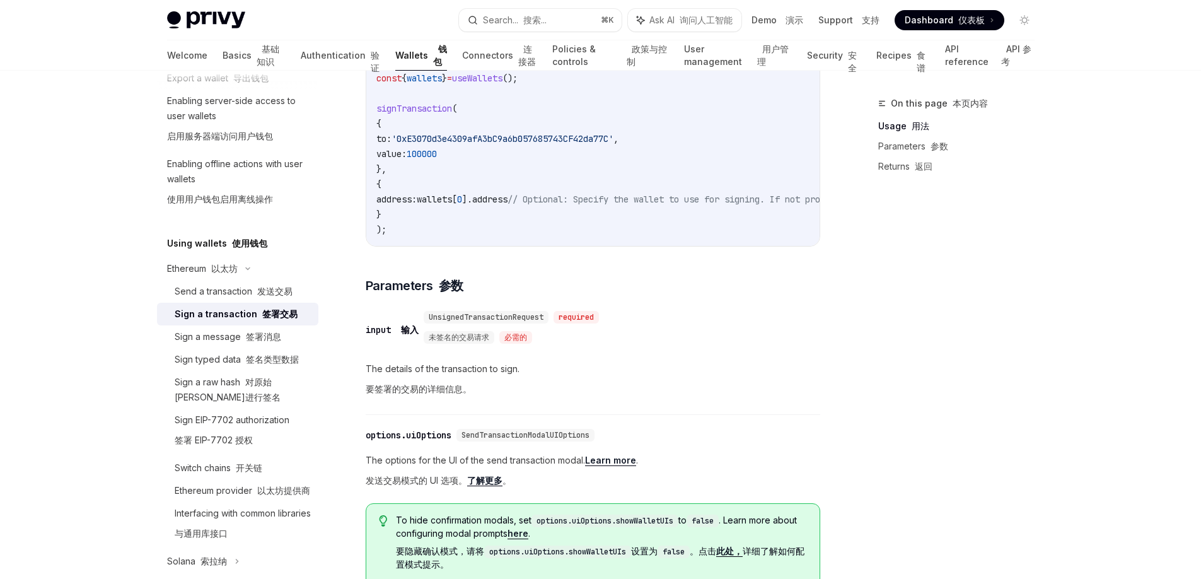
scroll to position [501, 0]
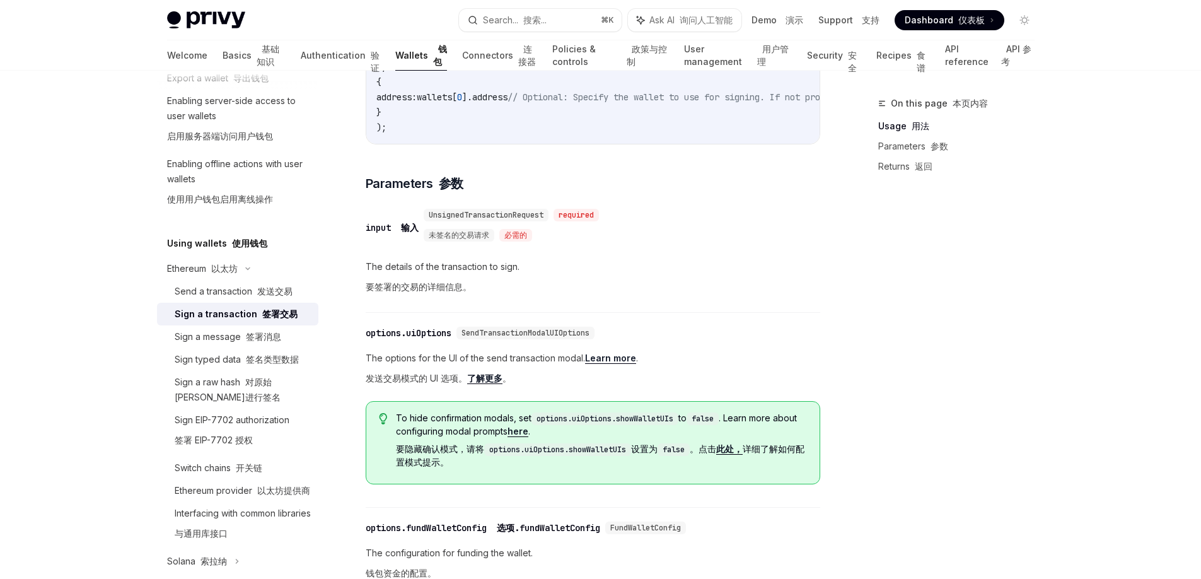
click at [594, 247] on div "​ input 输入 UnsignedTransactionRequest required 未签名的交易请求 必需的 The details of the …" at bounding box center [593, 256] width 455 height 113
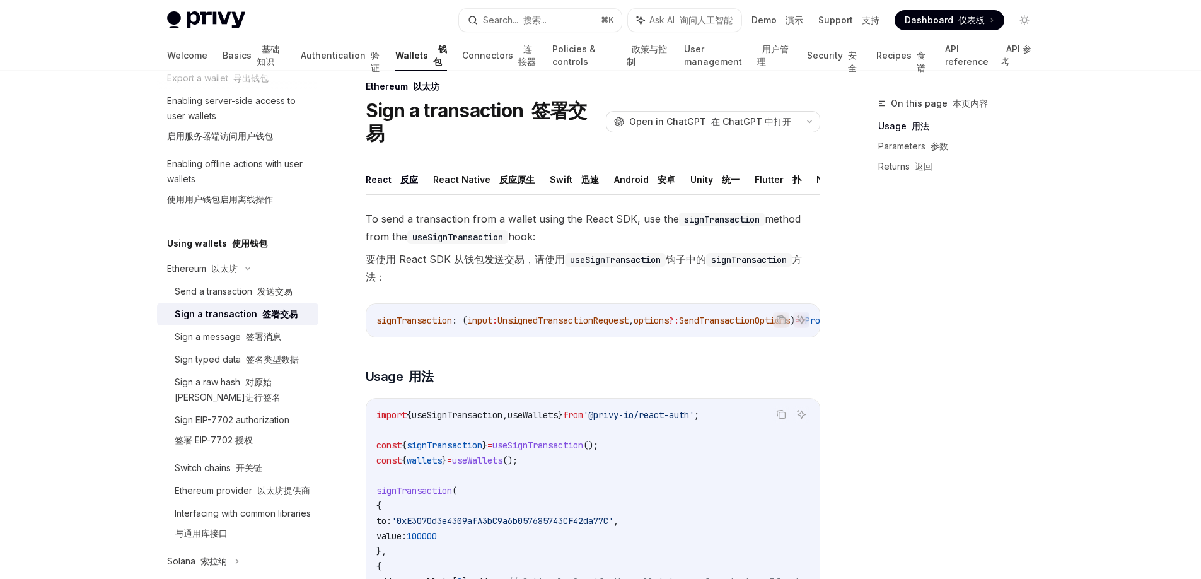
scroll to position [0, 0]
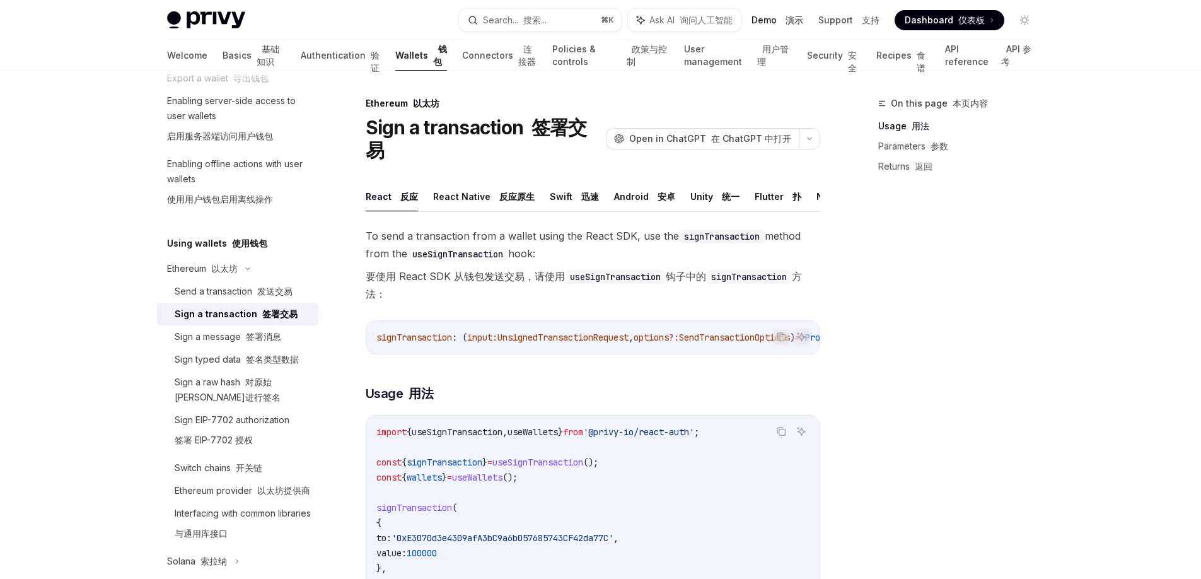
click at [771, 16] on link "Demo 演示" at bounding box center [778, 20] width 52 height 13
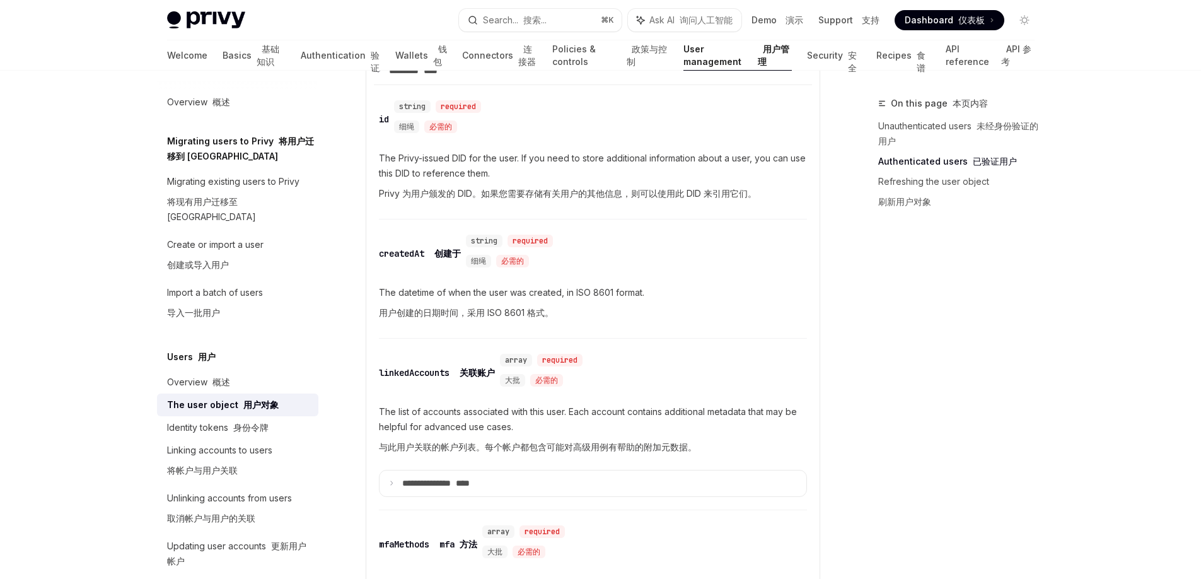
scroll to position [720, 0]
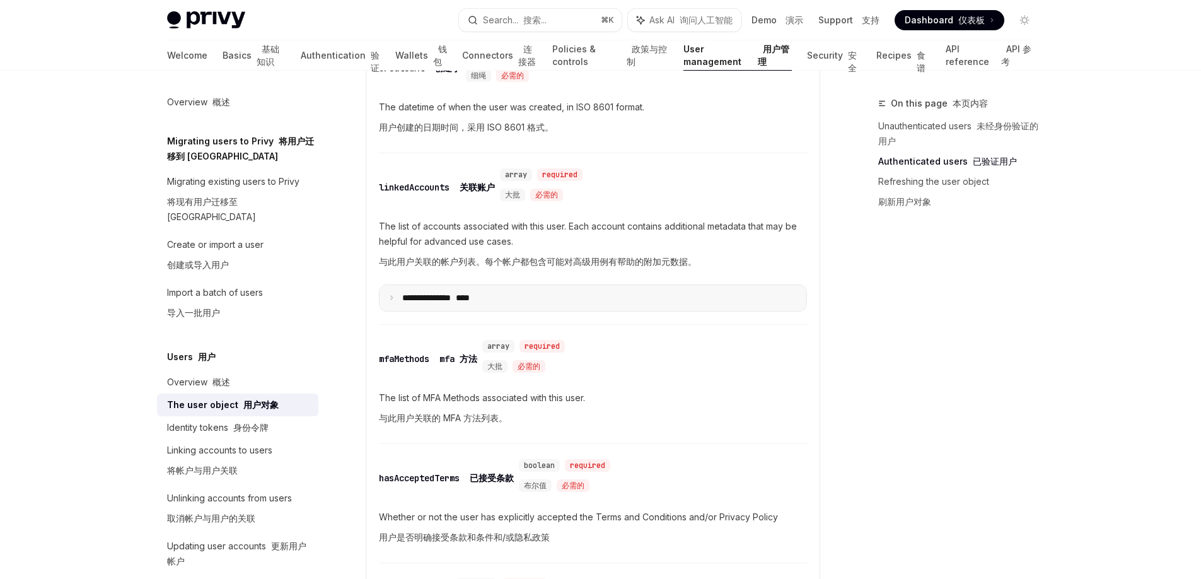
click at [390, 290] on summary "**********" at bounding box center [593, 298] width 427 height 26
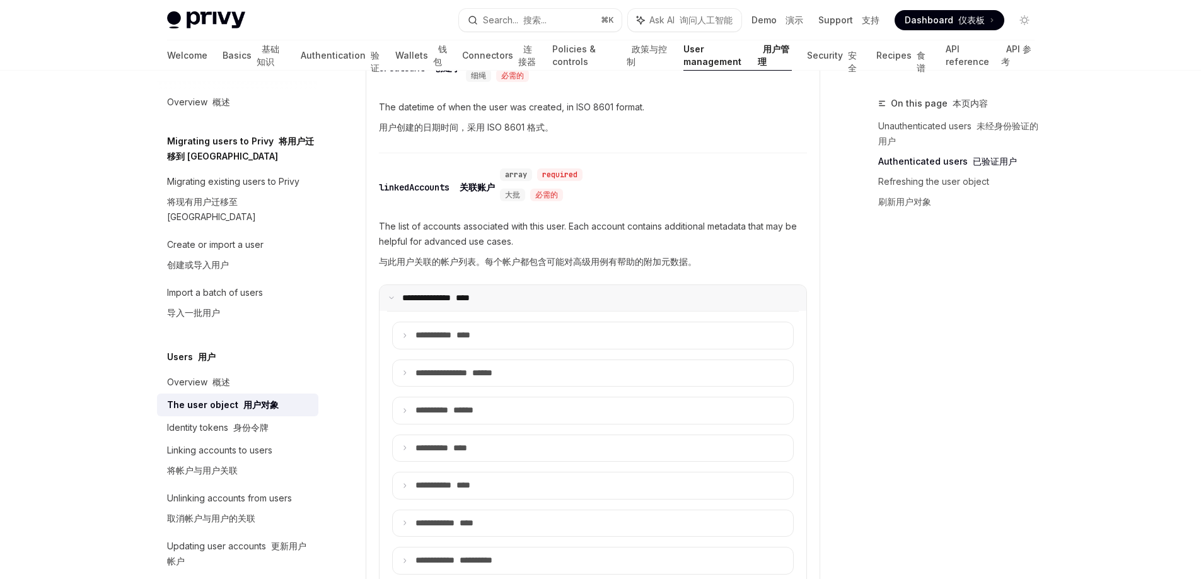
click at [390, 290] on summary "**********" at bounding box center [593, 298] width 427 height 26
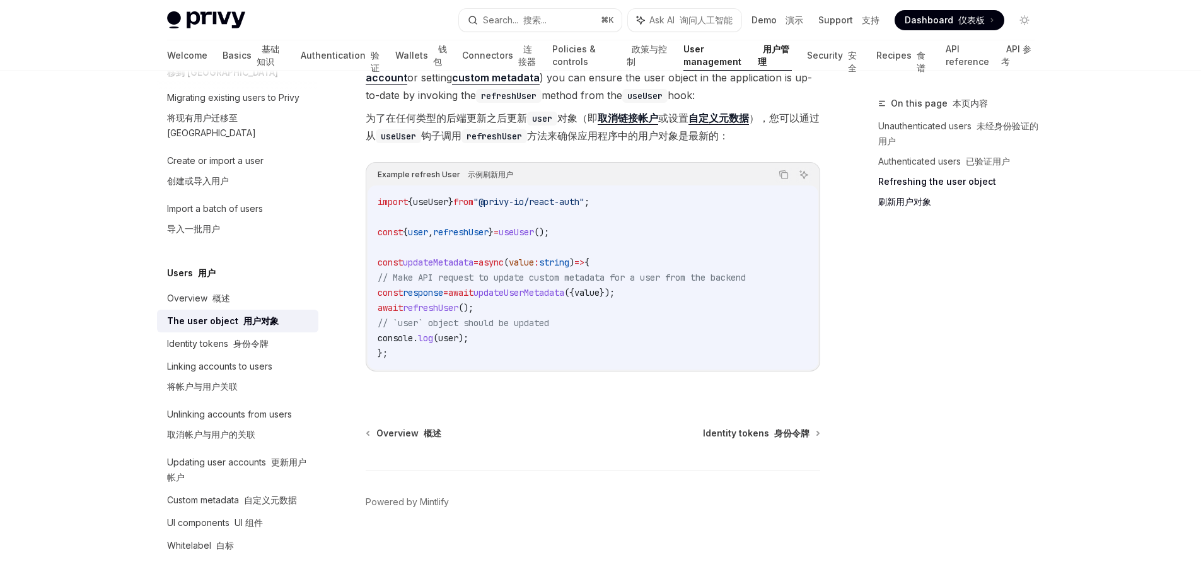
scroll to position [135, 0]
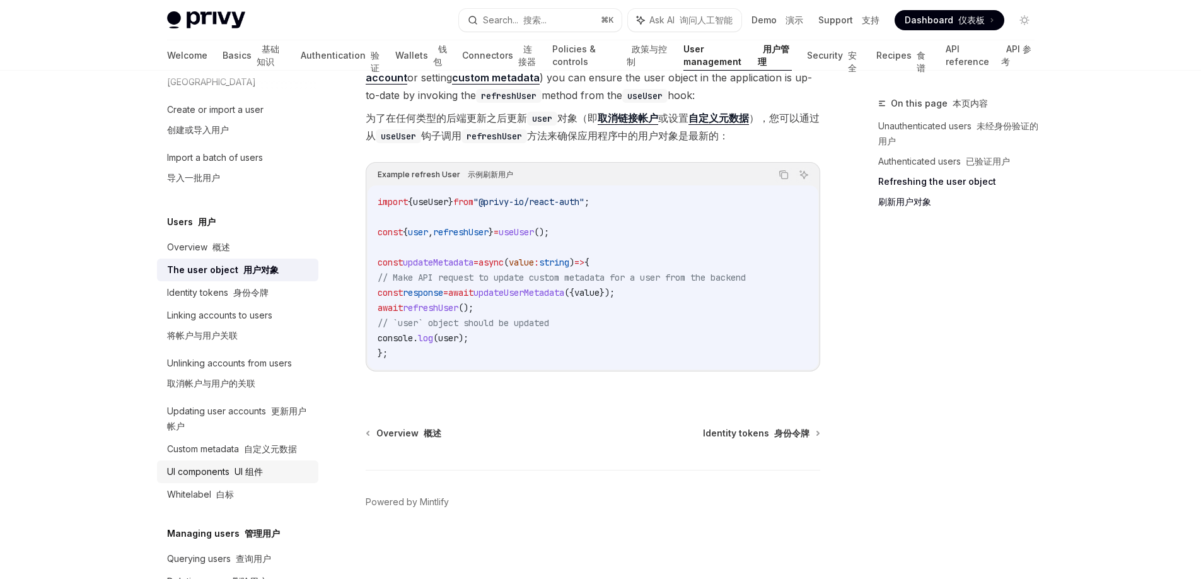
click at [238, 466] on font "UI 组件" at bounding box center [249, 471] width 28 height 11
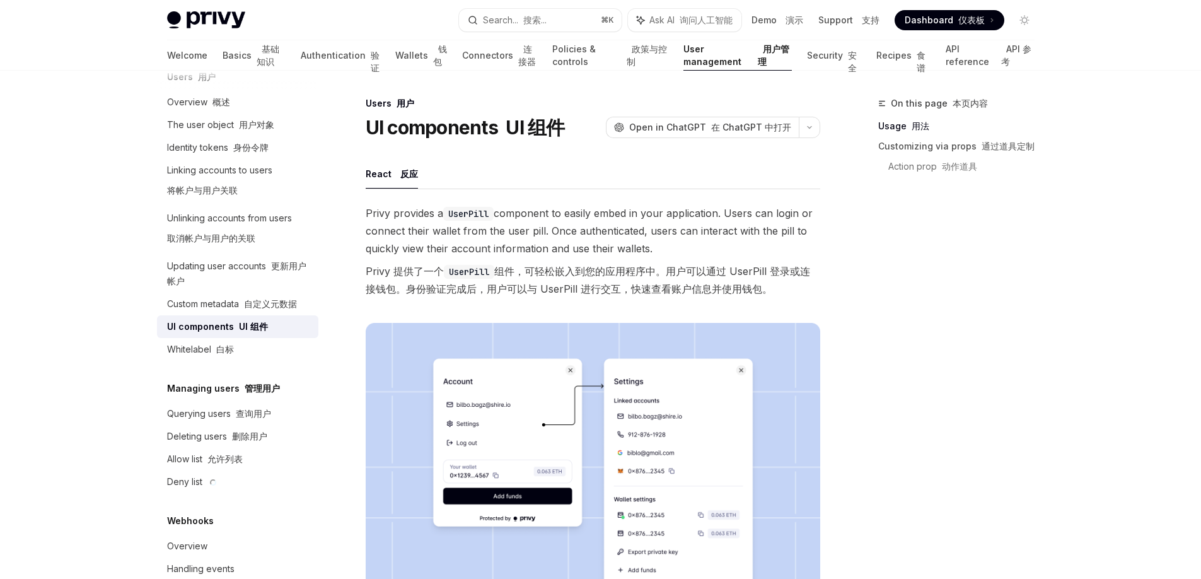
scroll to position [291, 0]
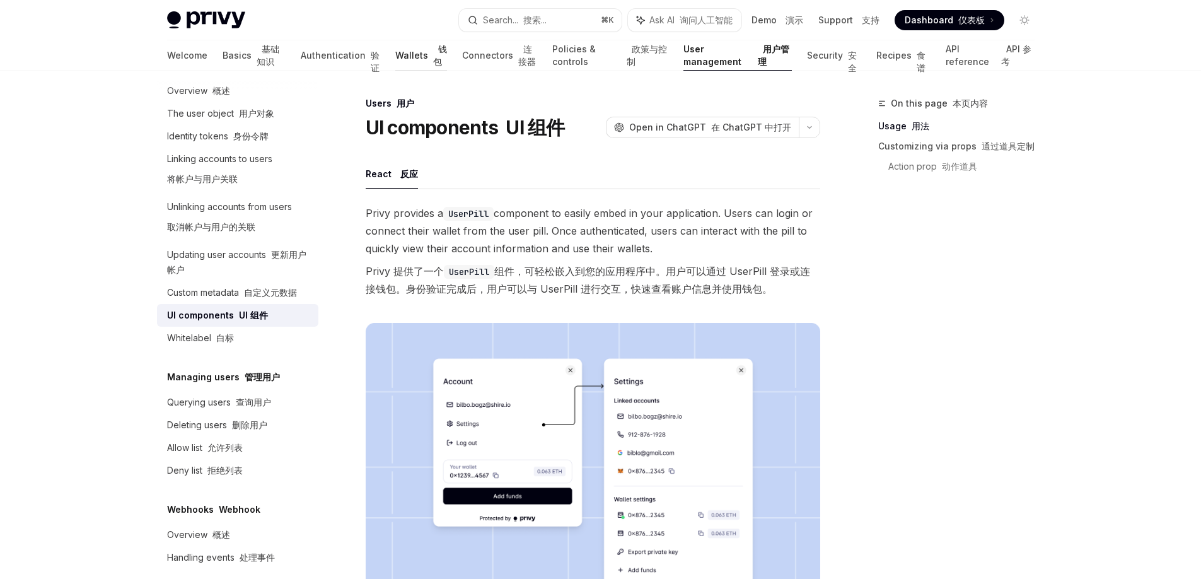
click at [395, 54] on link "Wallets 钱包" at bounding box center [421, 55] width 52 height 30
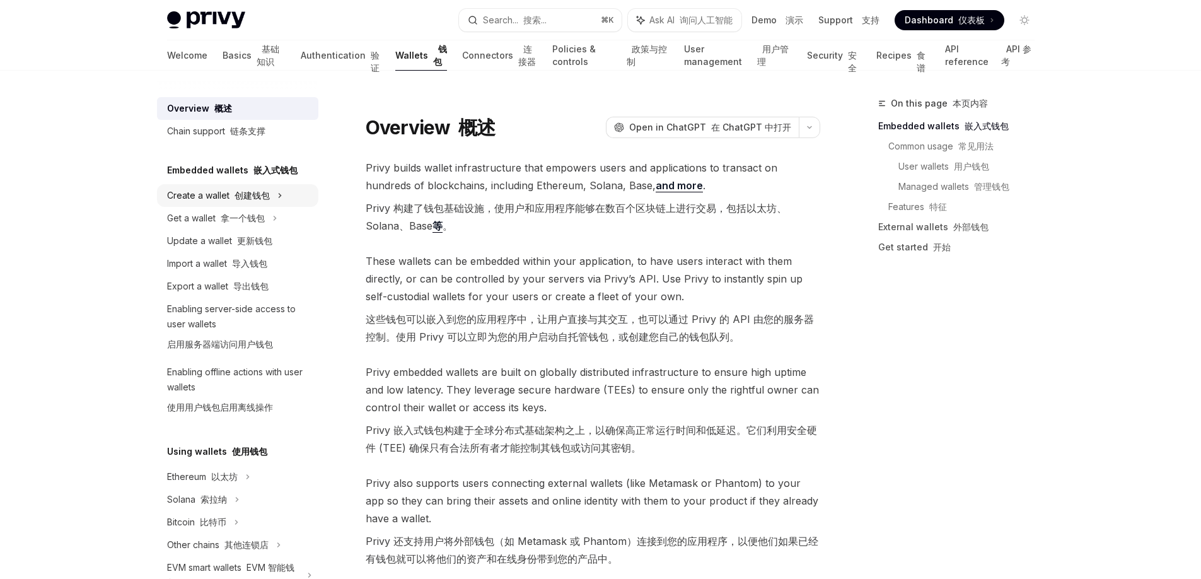
click at [231, 192] on font at bounding box center [232, 195] width 5 height 11
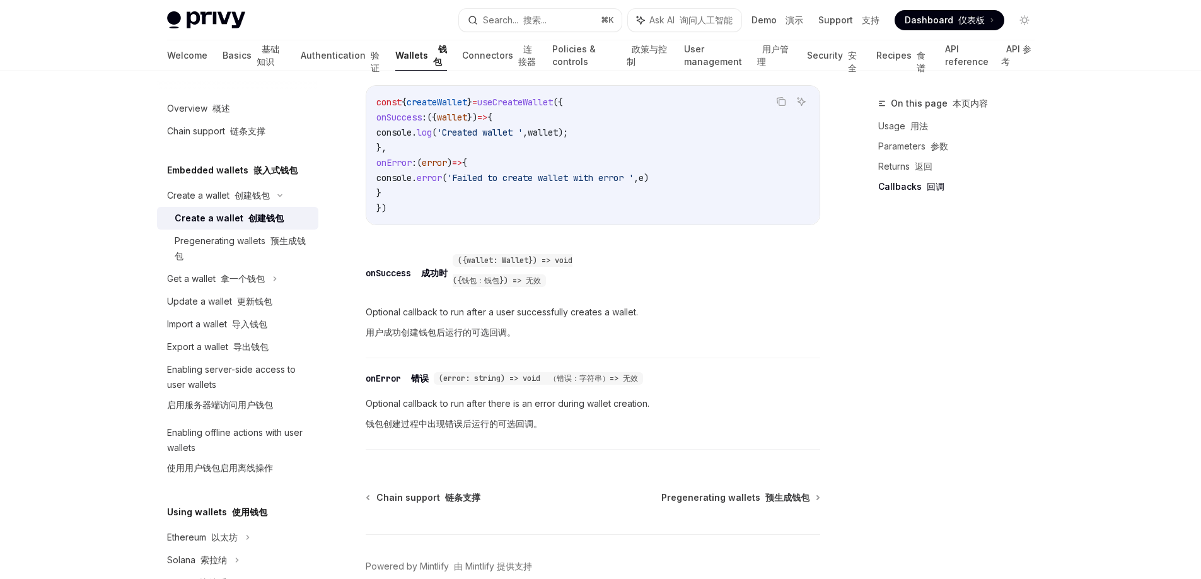
scroll to position [1239, 0]
click at [246, 346] on font "导出钱包" at bounding box center [250, 346] width 35 height 11
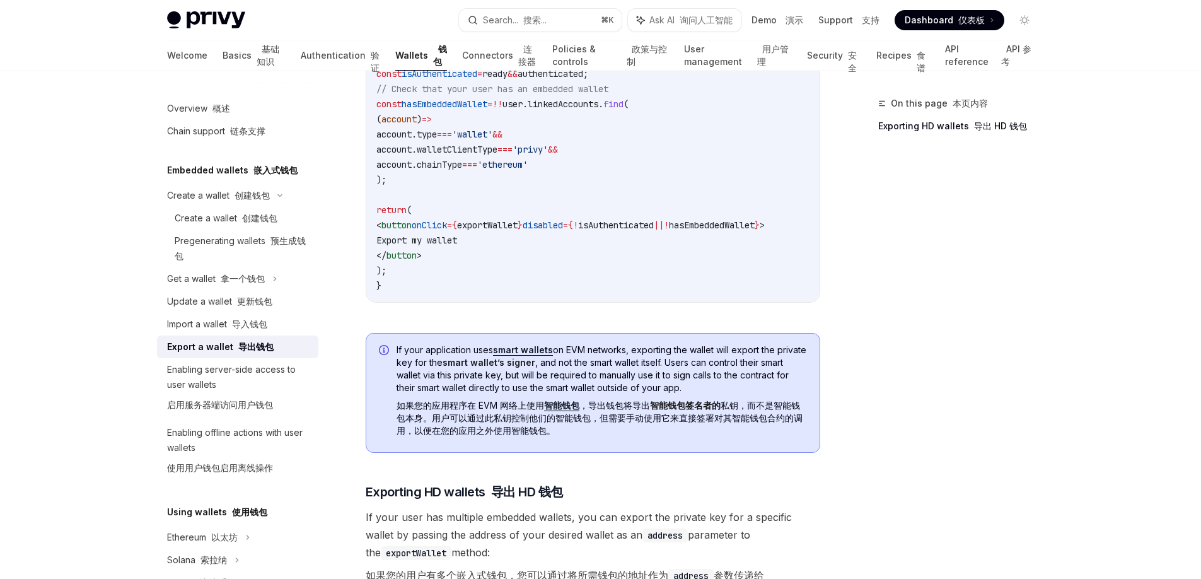
scroll to position [1184, 0]
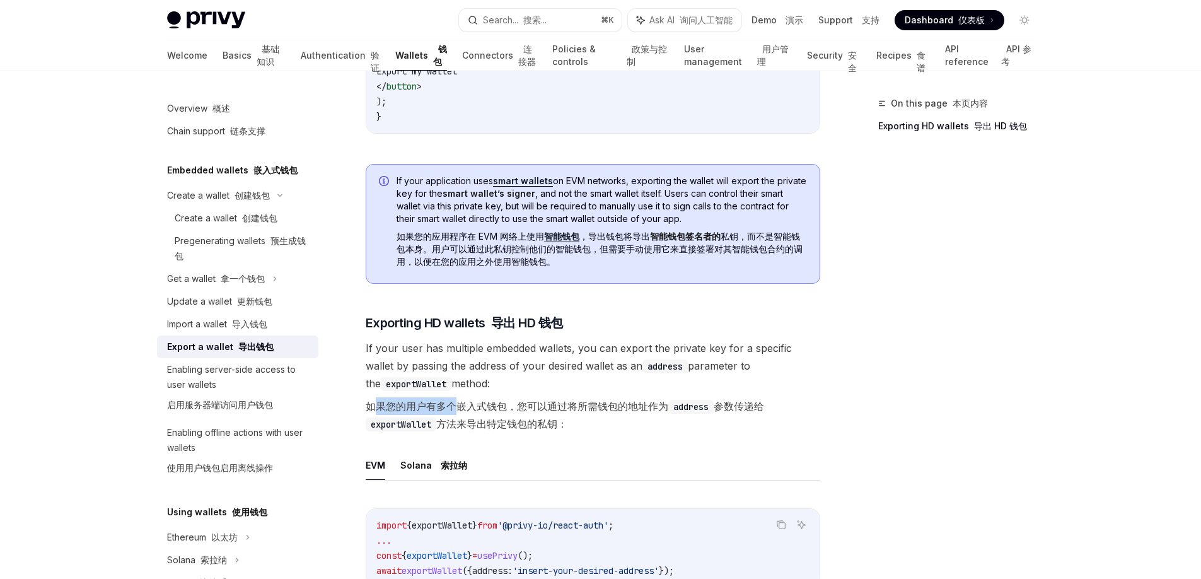
drag, startPoint x: 378, startPoint y: 429, endPoint x: 458, endPoint y: 432, distance: 79.5
click at [458, 430] on font "如果您的用户有多个嵌入式钱包，您可以通过将所需钱包的地址作为 address 参数传递给 exportWallet 方法来导出特定钱包的私钥：" at bounding box center [565, 415] width 399 height 30
click at [516, 430] on font "如果您的用户有多个嵌入式钱包，您可以通过将所需钱包的地址作为 address 参数传递给 exportWallet 方法来导出特定钱包的私钥：" at bounding box center [565, 415] width 399 height 30
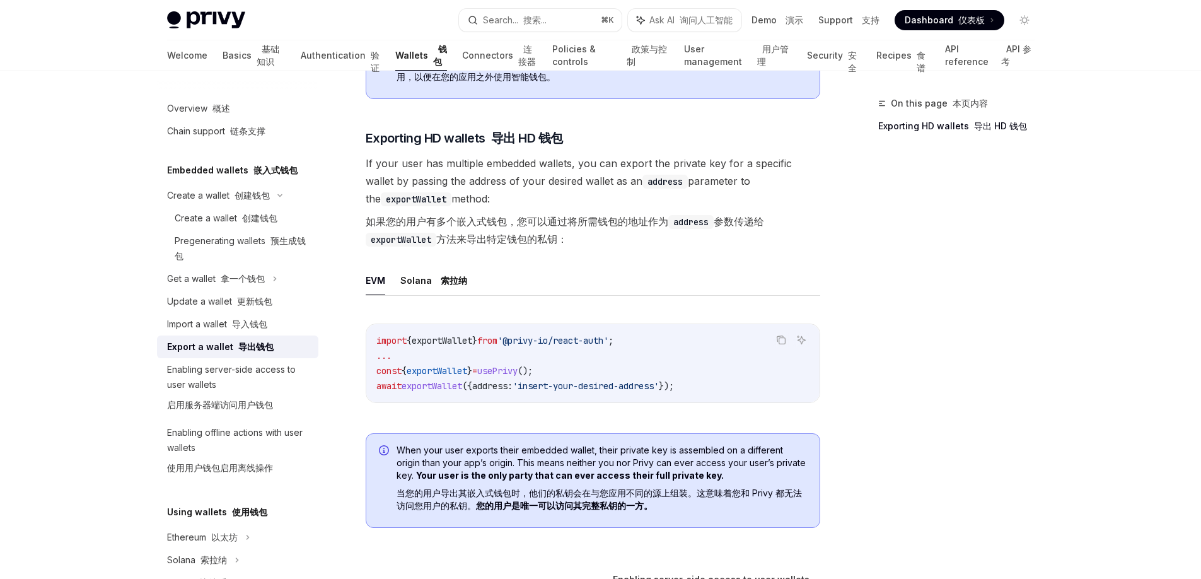
scroll to position [1358, 0]
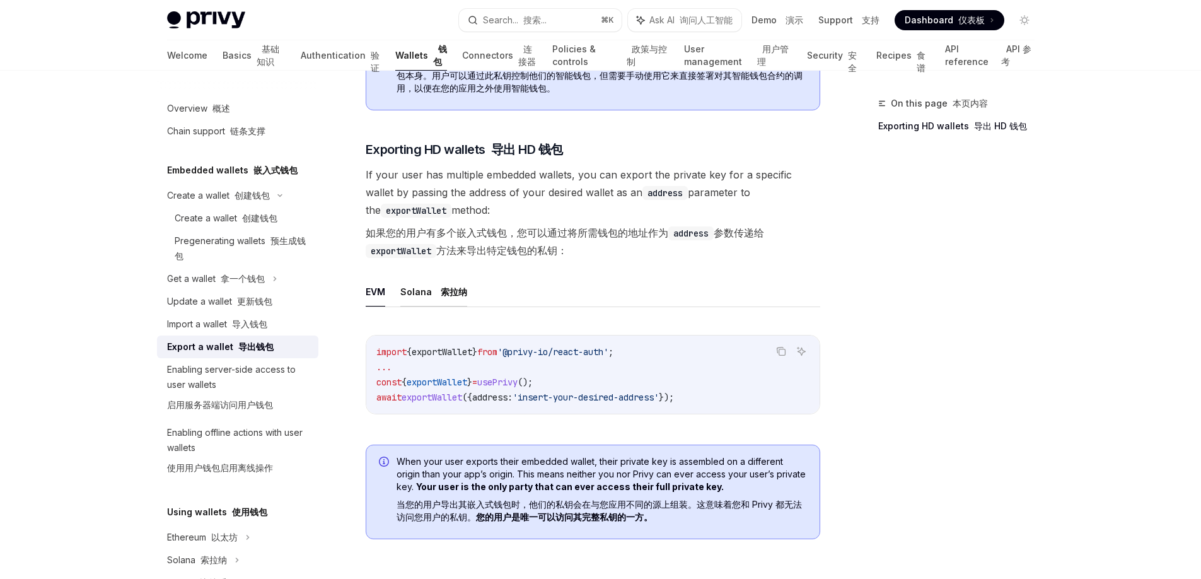
click at [436, 297] on font at bounding box center [438, 291] width 5 height 11
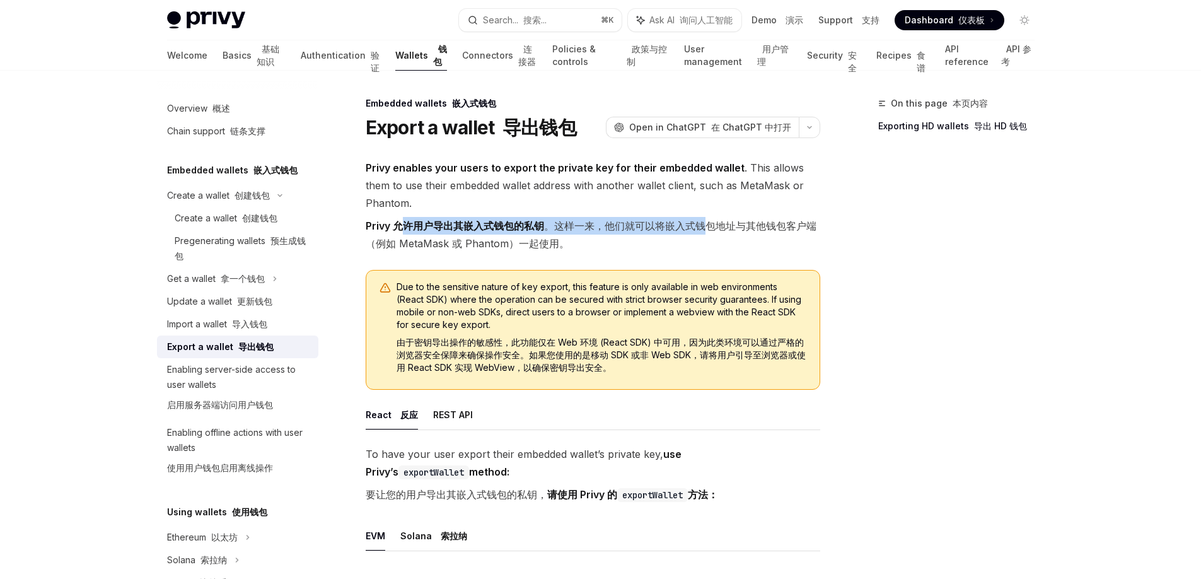
drag, startPoint x: 399, startPoint y: 226, endPoint x: 704, endPoint y: 219, distance: 305.3
click at [704, 219] on font "Privy 允许用户导出其嵌入式钱包的私钥 。这样一来，他们就可以将嵌入式钱包地址与其他钱包客户端（例如 MetaMask 或 Phantom）一起使用。" at bounding box center [591, 234] width 451 height 30
click at [631, 243] on font "Privy 允许用户导出其嵌入式钱包的私钥 。这样一来，他们就可以将嵌入式钱包地址与其他钱包客户端（例如 MetaMask 或 Phantom）一起使用。" at bounding box center [593, 234] width 455 height 35
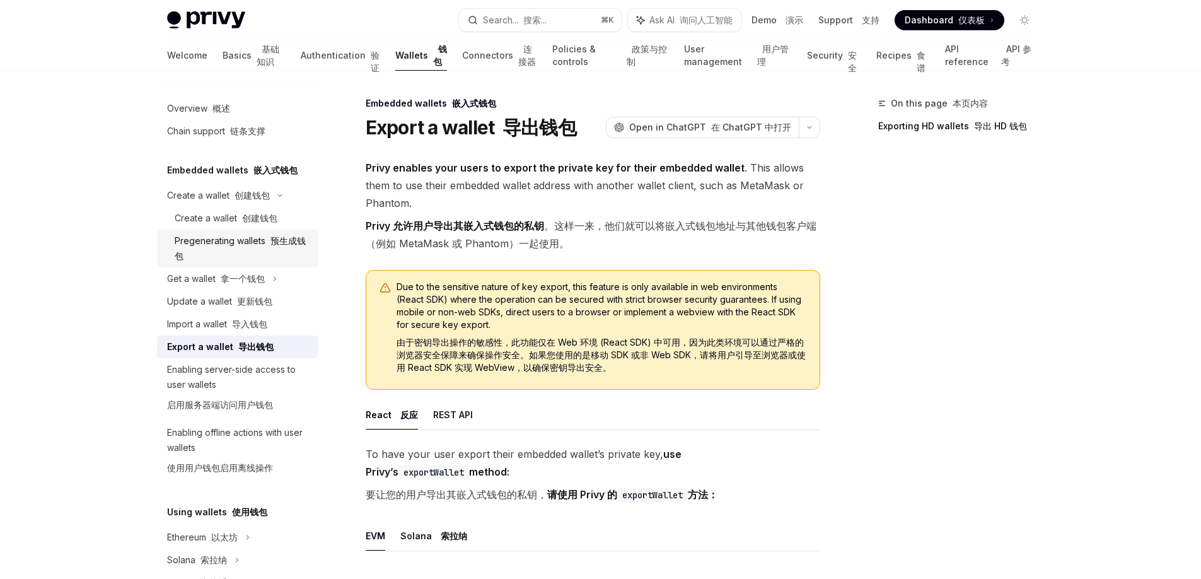
click at [274, 240] on font "预生成钱包" at bounding box center [240, 248] width 131 height 26
type textarea "*"
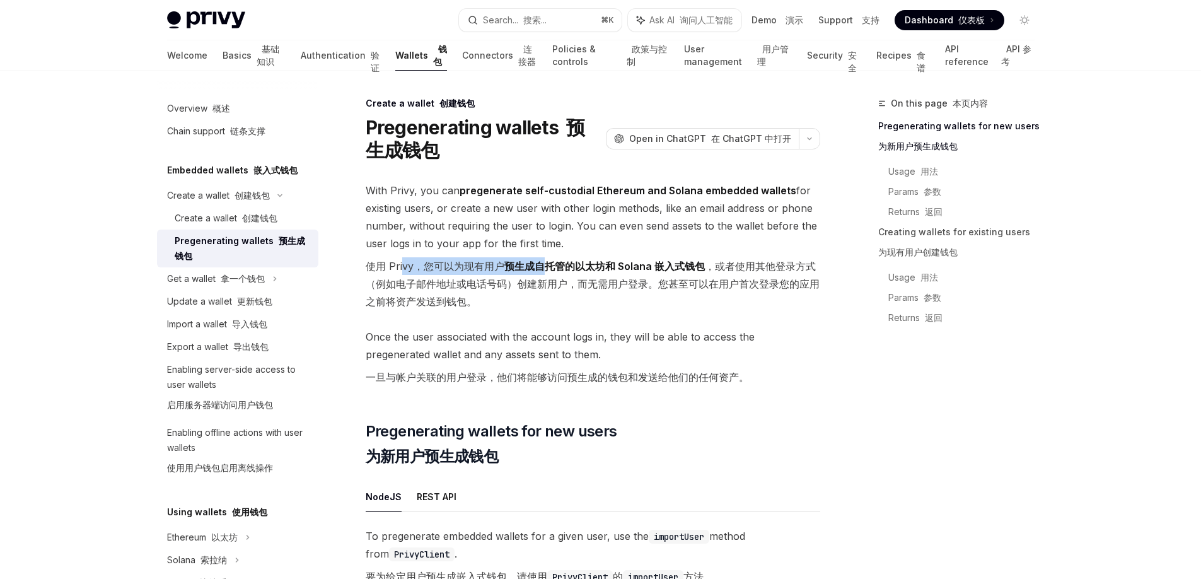
drag, startPoint x: 400, startPoint y: 271, endPoint x: 548, endPoint y: 268, distance: 147.6
click at [548, 268] on font "使用 Privy，您可以为现有用户 预生成自托管的以太坊和 Solana 嵌入式钱包 ，或者使用其他登录方式（例如电子邮件地址或电话号码）创建新用户，而无需用…" at bounding box center [593, 284] width 454 height 48
click at [548, 268] on strong "预生成自托管的以太坊和 Solana 嵌入式钱包" at bounding box center [604, 266] width 201 height 13
drag, startPoint x: 548, startPoint y: 268, endPoint x: 651, endPoint y: 272, distance: 103.5
click at [651, 272] on font "使用 Privy，您可以为现有用户 预生成自托管的以太坊和 Solana 嵌入式钱包 ，或者使用其他登录方式（例如电子邮件地址或电话号码）创建新用户，而无需用…" at bounding box center [593, 283] width 455 height 53
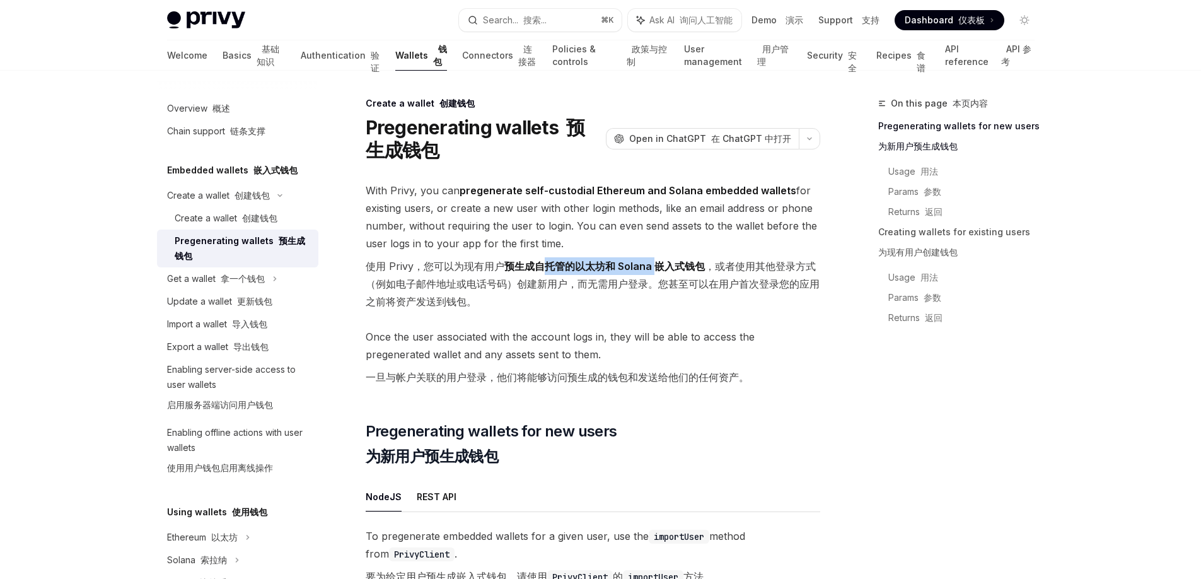
click at [615, 271] on strong "预生成自托管的以太坊和 Solana 嵌入式钱包" at bounding box center [604, 266] width 201 height 13
drag, startPoint x: 411, startPoint y: 264, endPoint x: 617, endPoint y: 264, distance: 206.8
click at [617, 264] on font "使用 Privy，您可以为现有用户 预生成自托管的以太坊和 Solana 嵌入式钱包 ，或者使用其他登录方式（例如电子邮件地址或电话号码）创建新用户，而无需用…" at bounding box center [593, 284] width 454 height 48
drag, startPoint x: 445, startPoint y: 289, endPoint x: 542, endPoint y: 289, distance: 97.1
click at [542, 289] on font "使用 Privy，您可以为现有用户 预生成自托管的以太坊和 Solana 嵌入式钱包 ，或者使用其他登录方式（例如电子邮件地址或电话号码）创建新用户，而无需用…" at bounding box center [593, 283] width 455 height 53
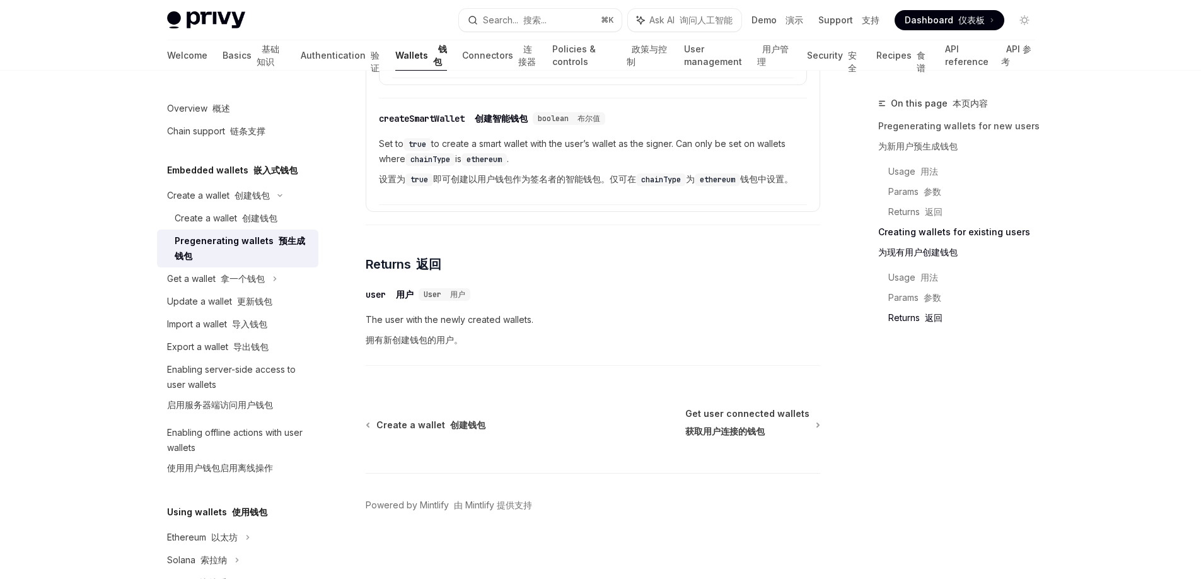
scroll to position [3202, 0]
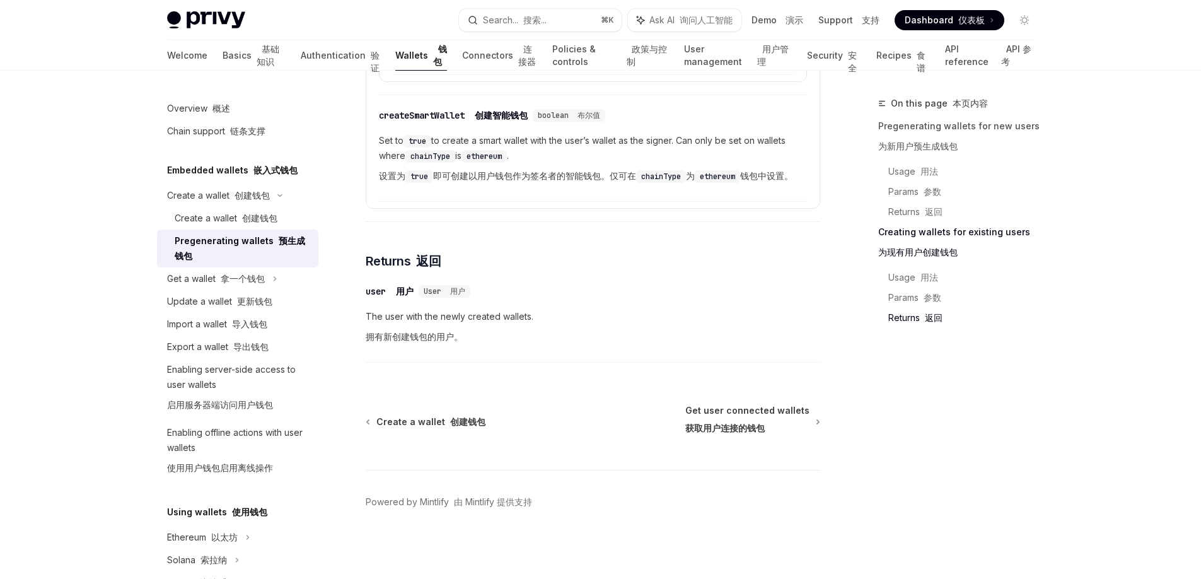
click at [377, 285] on div "user 用户" at bounding box center [390, 291] width 48 height 13
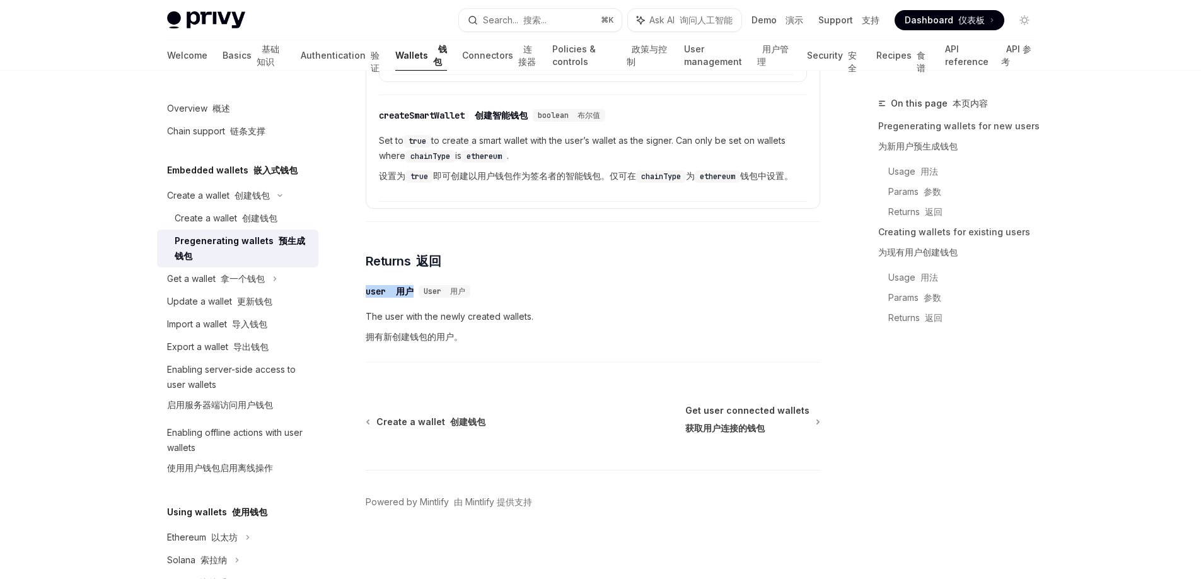
click at [377, 285] on div "user 用户" at bounding box center [390, 291] width 48 height 13
